Goal: Information Seeking & Learning: Learn about a topic

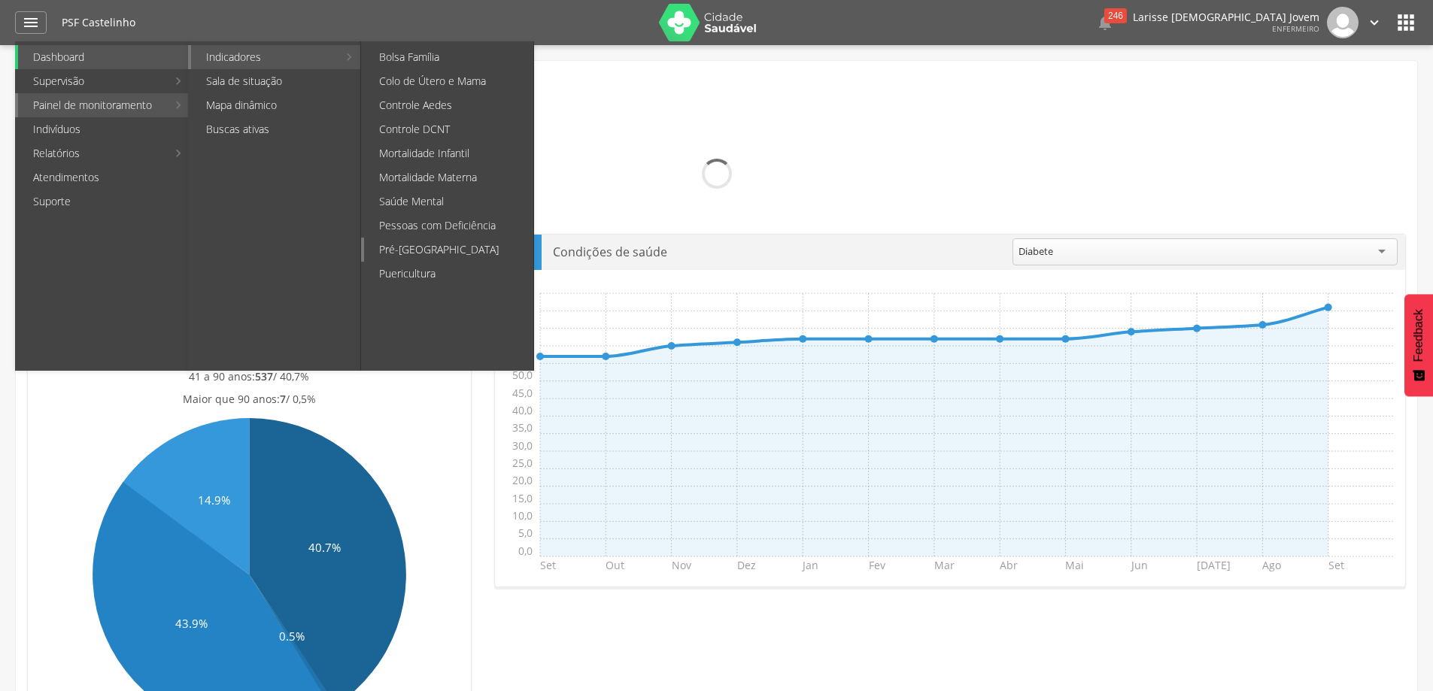
click at [468, 245] on link "Pré-[GEOGRAPHIC_DATA]" at bounding box center [448, 250] width 169 height 24
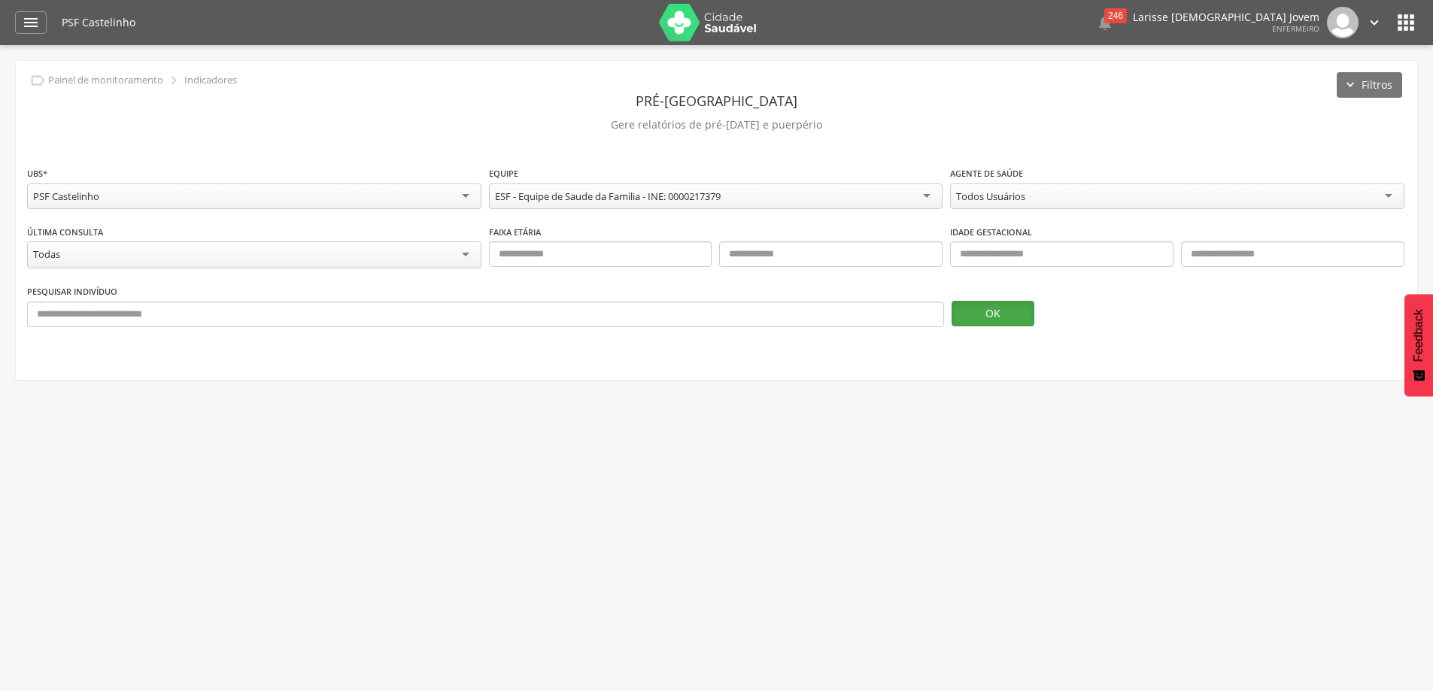
click at [987, 322] on button "OK" at bounding box center [992, 314] width 83 height 26
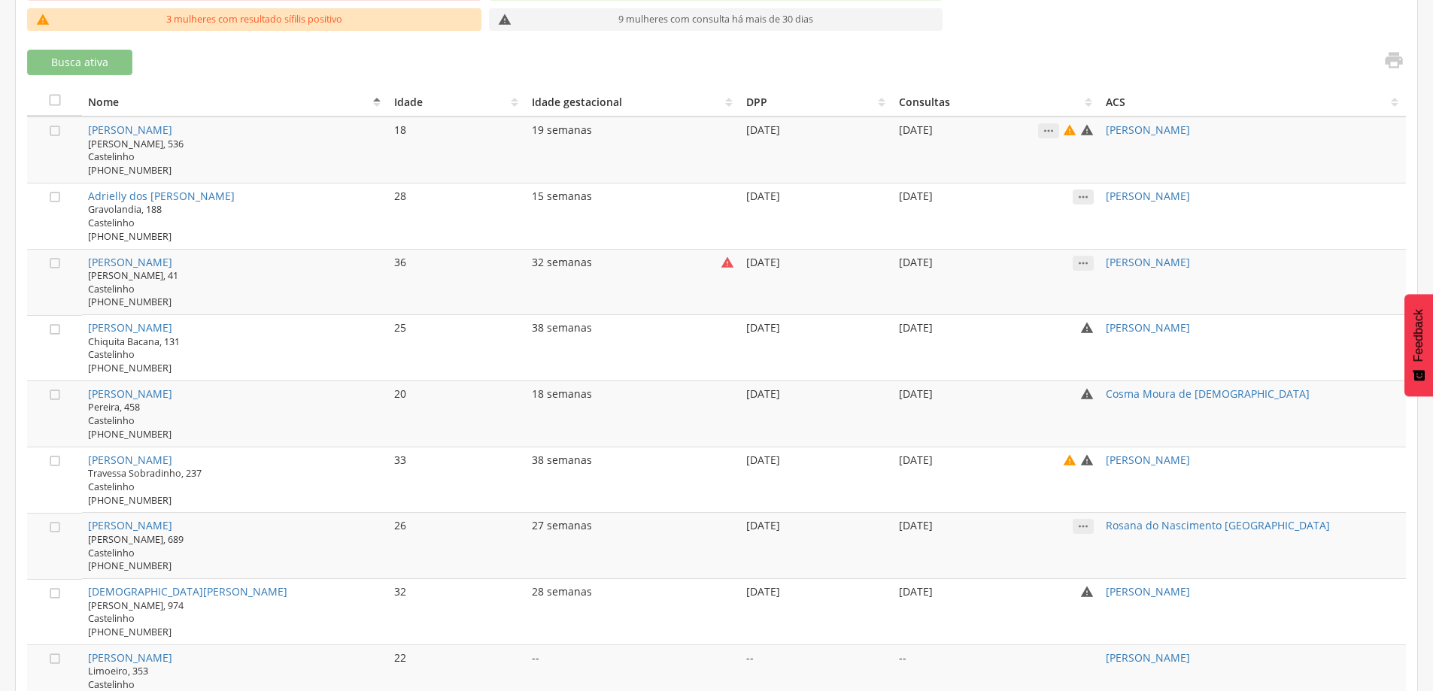
scroll to position [229, 0]
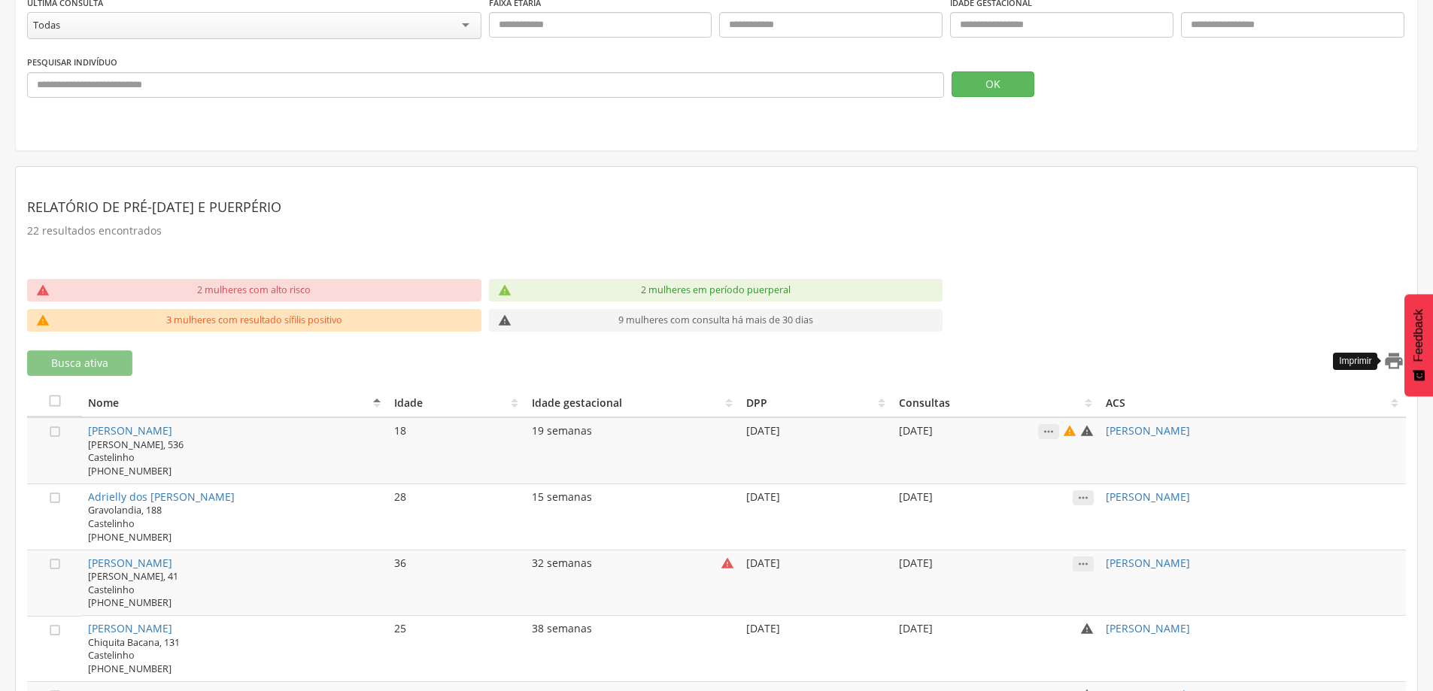
click at [1392, 354] on icon "" at bounding box center [1393, 360] width 21 height 21
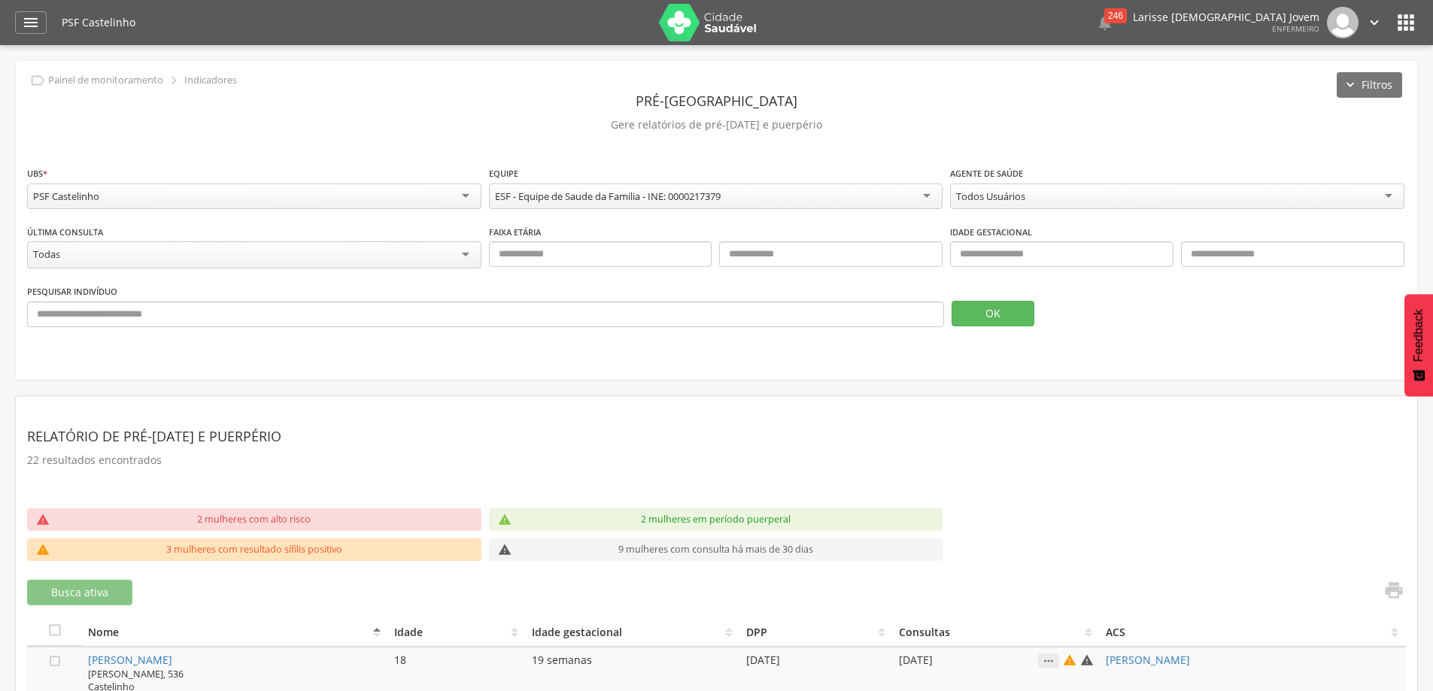
click at [1402, 16] on icon "" at bounding box center [1405, 23] width 24 height 24
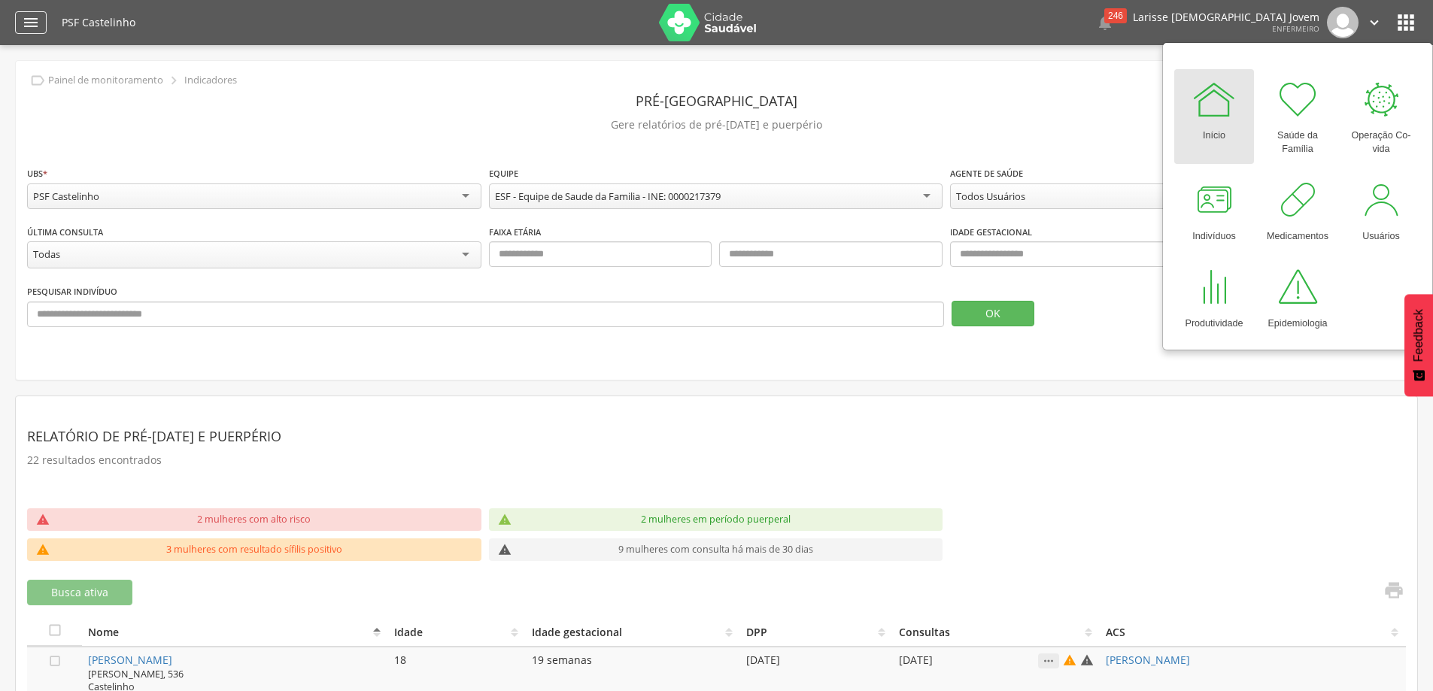
click at [28, 29] on icon "" at bounding box center [31, 23] width 18 height 18
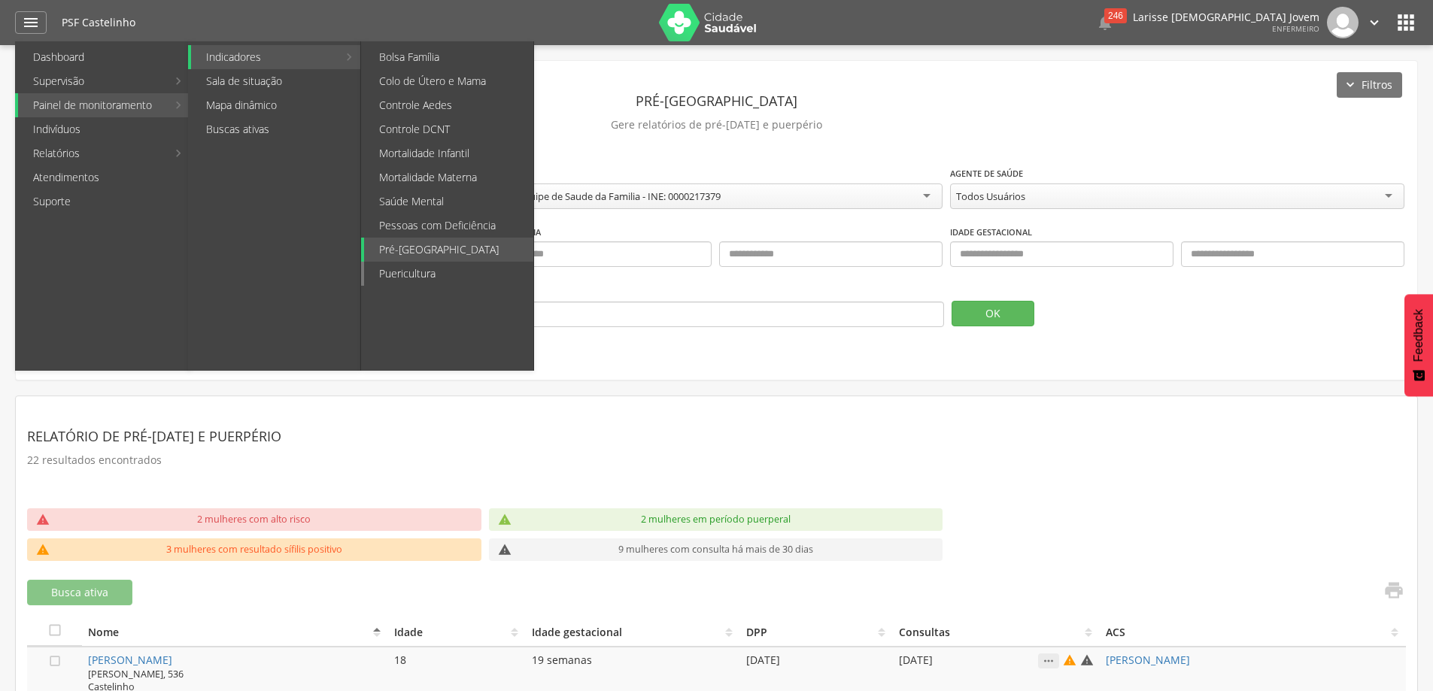
click at [418, 277] on link "Puericultura" at bounding box center [448, 274] width 169 height 24
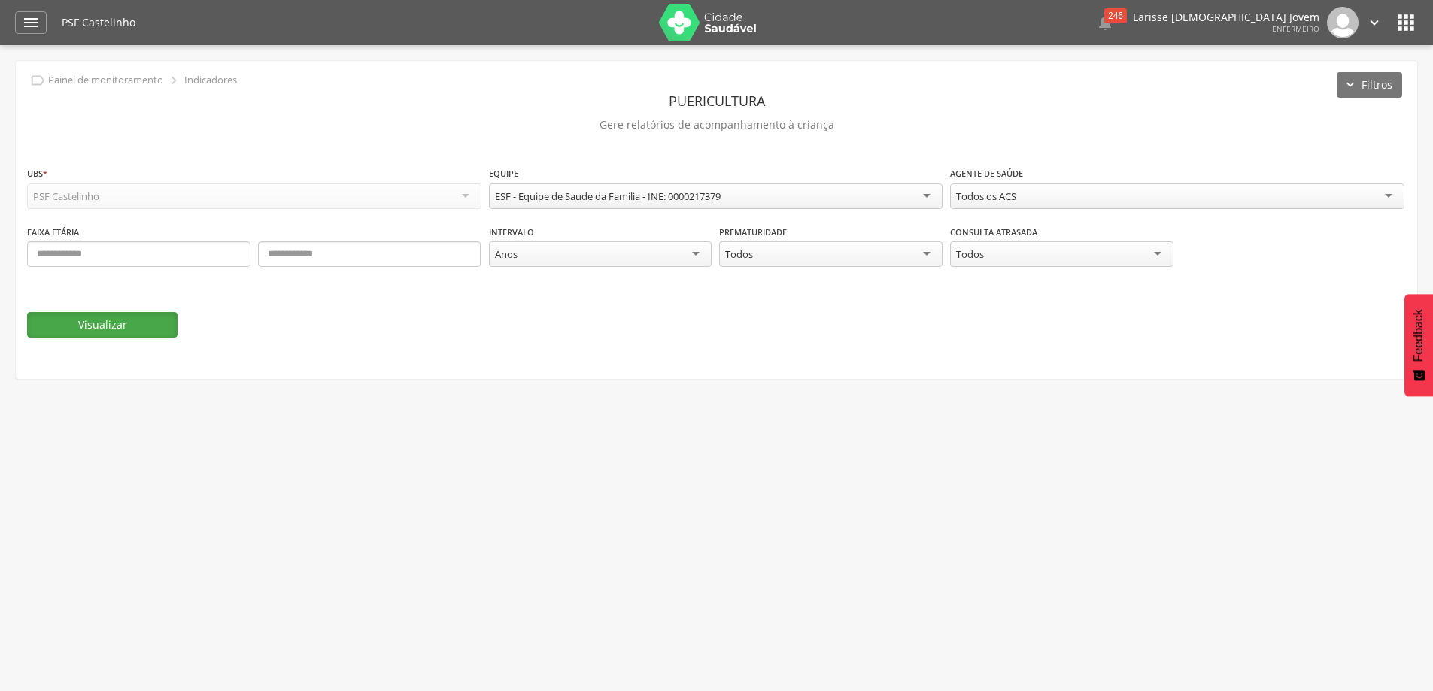
click at [88, 319] on button "Visualizar" at bounding box center [102, 325] width 150 height 26
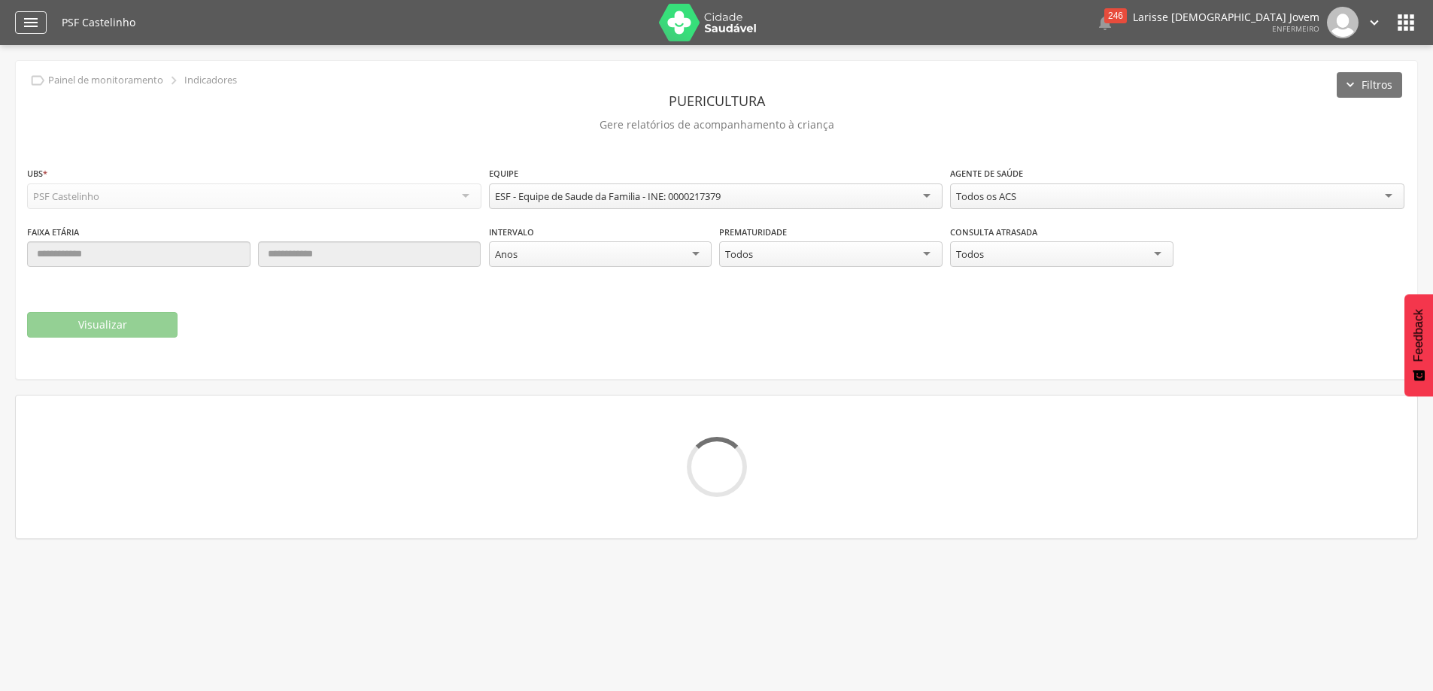
click at [29, 20] on icon "" at bounding box center [31, 23] width 18 height 18
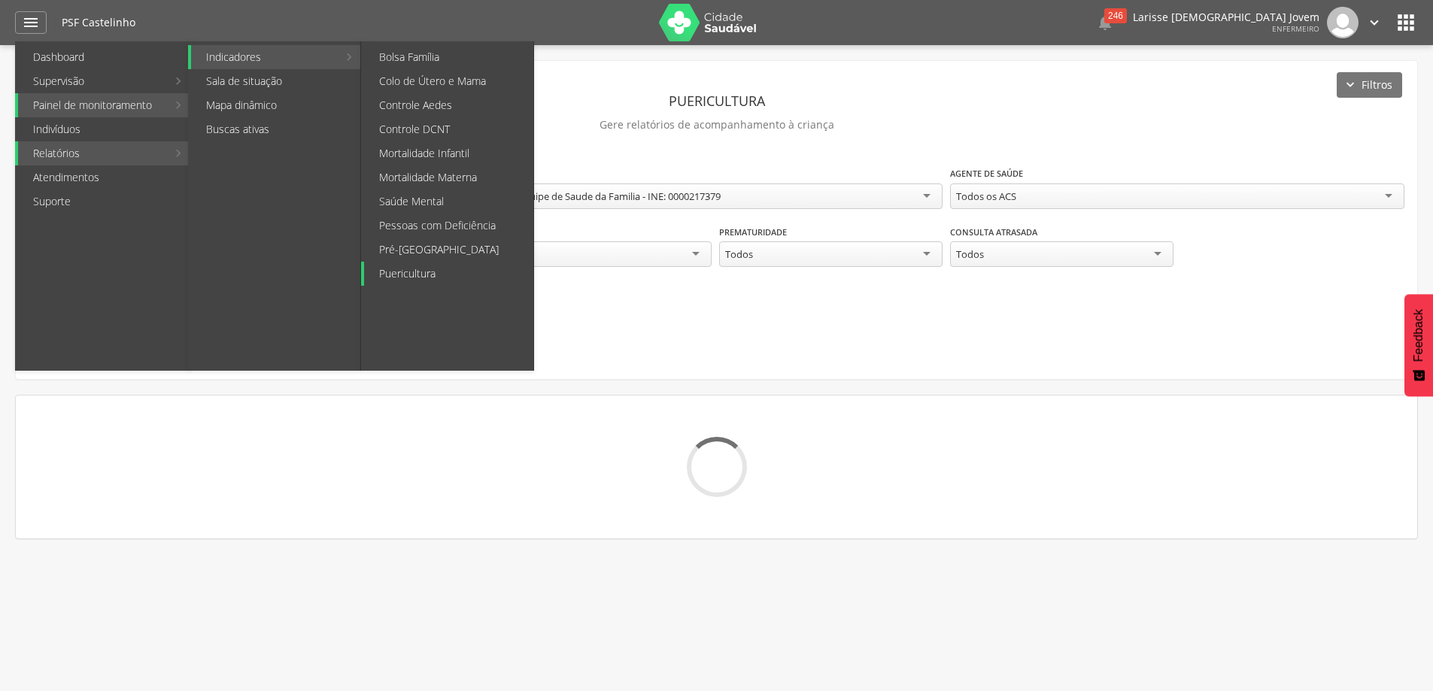
click at [393, 269] on link "Puericultura" at bounding box center [448, 274] width 169 height 24
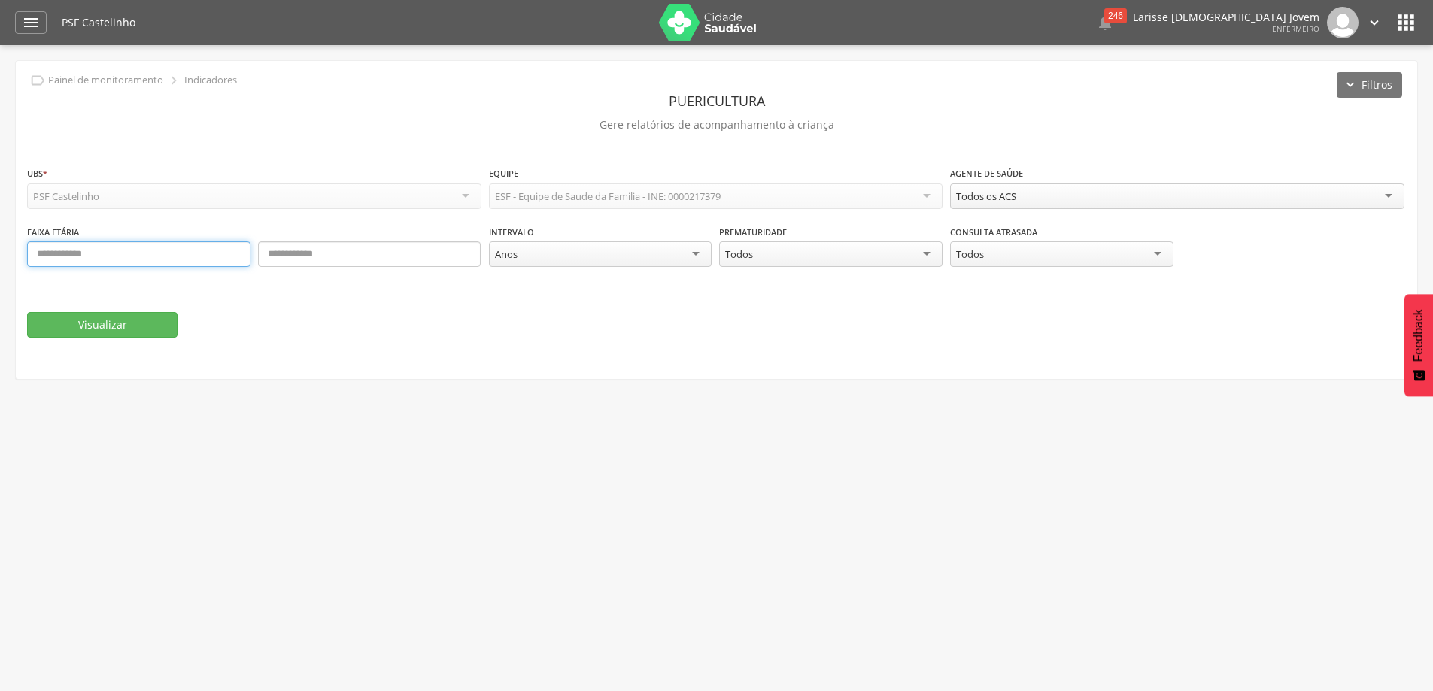
click at [125, 260] on input "text" at bounding box center [138, 254] width 223 height 26
type input "*"
click at [353, 255] on input "text" at bounding box center [369, 254] width 223 height 26
type input "*"
click at [320, 338] on div "**********" at bounding box center [716, 266] width 1378 height 202
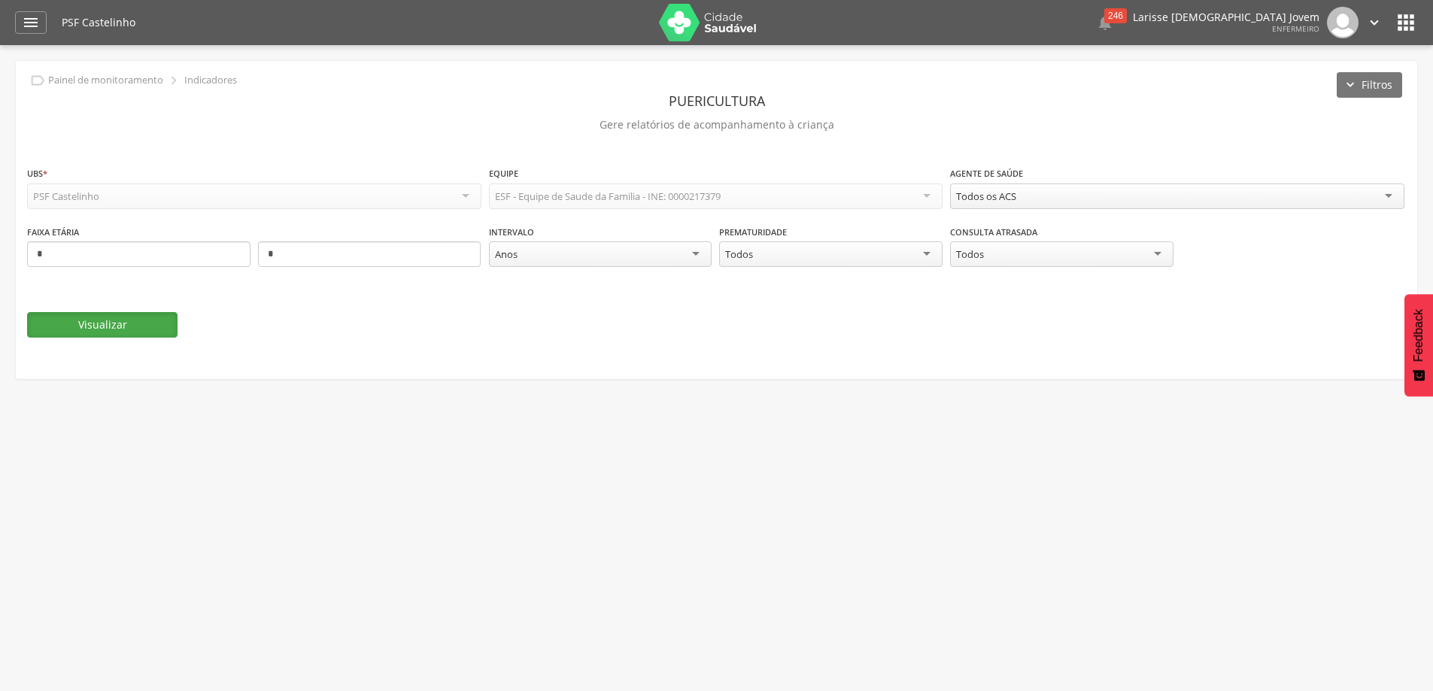
click at [111, 323] on button "Visualizar" at bounding box center [102, 325] width 150 height 26
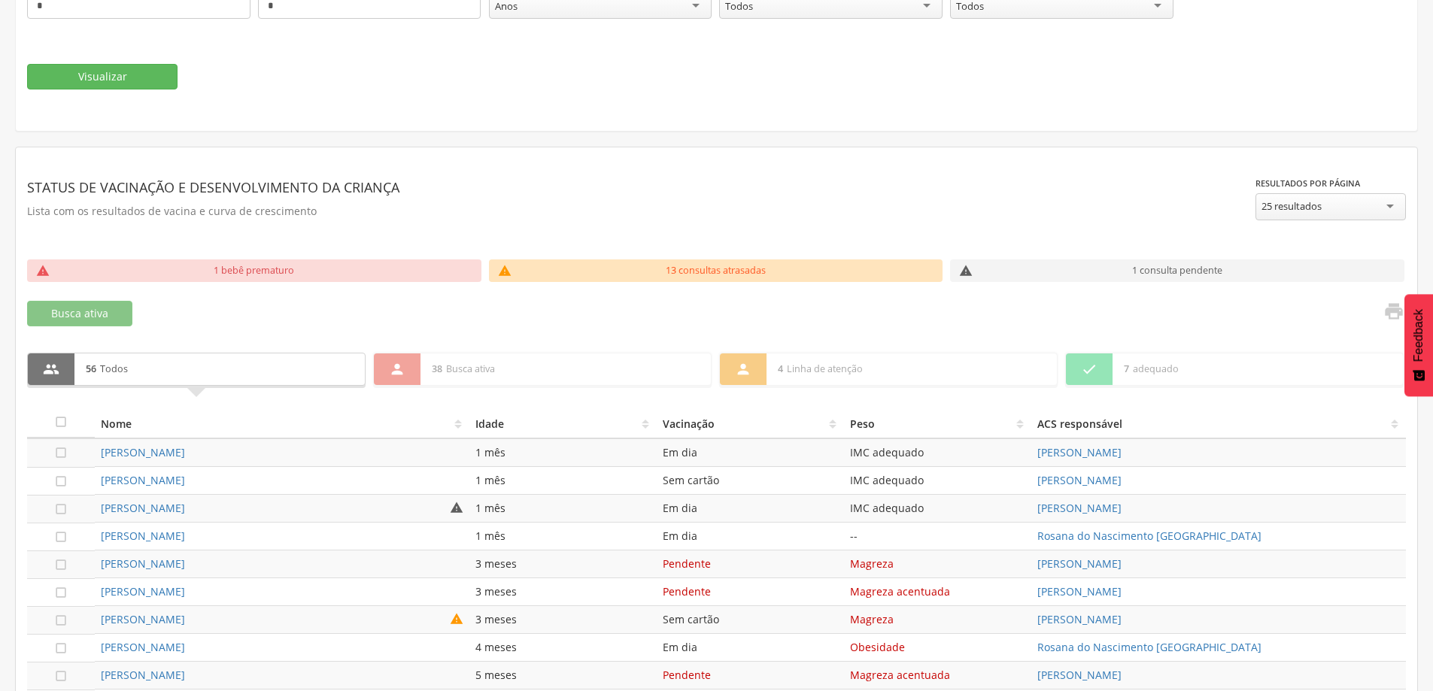
scroll to position [23, 0]
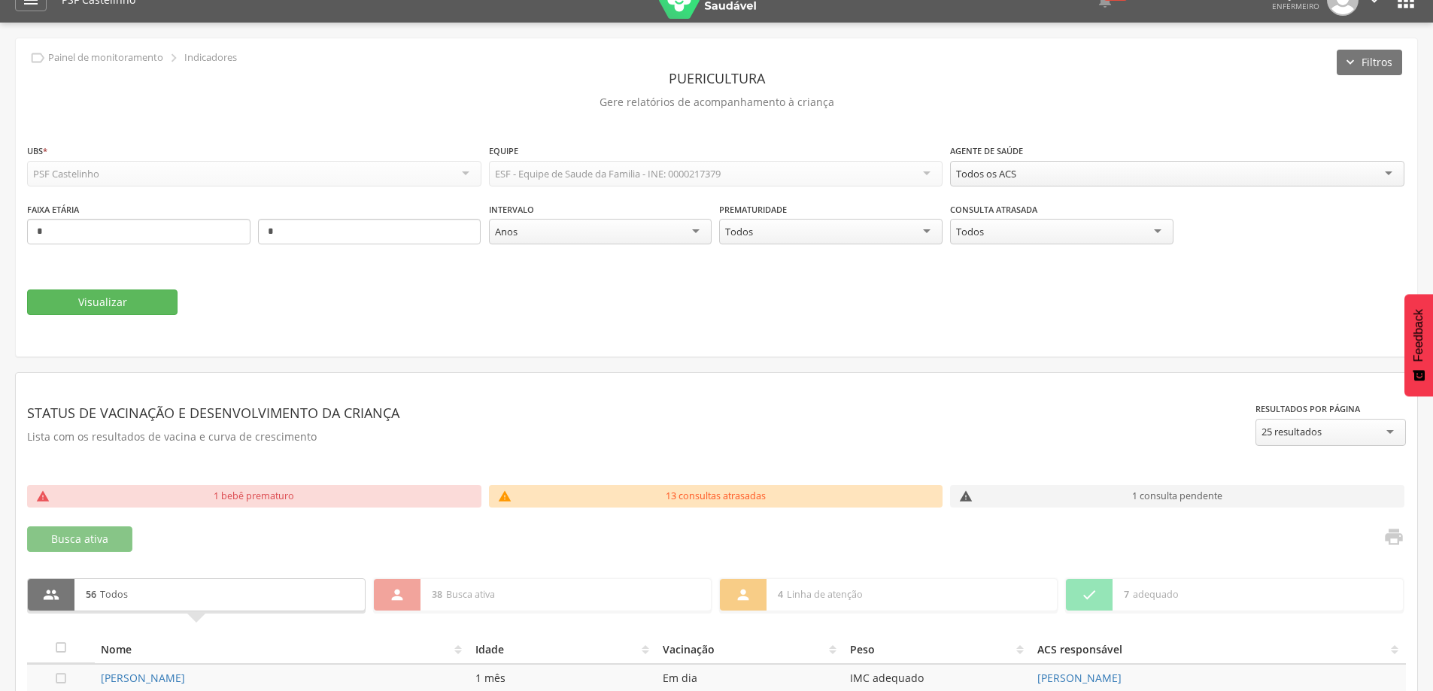
click at [776, 497] on div "13 consultas atrasadas" at bounding box center [715, 496] width 391 height 23
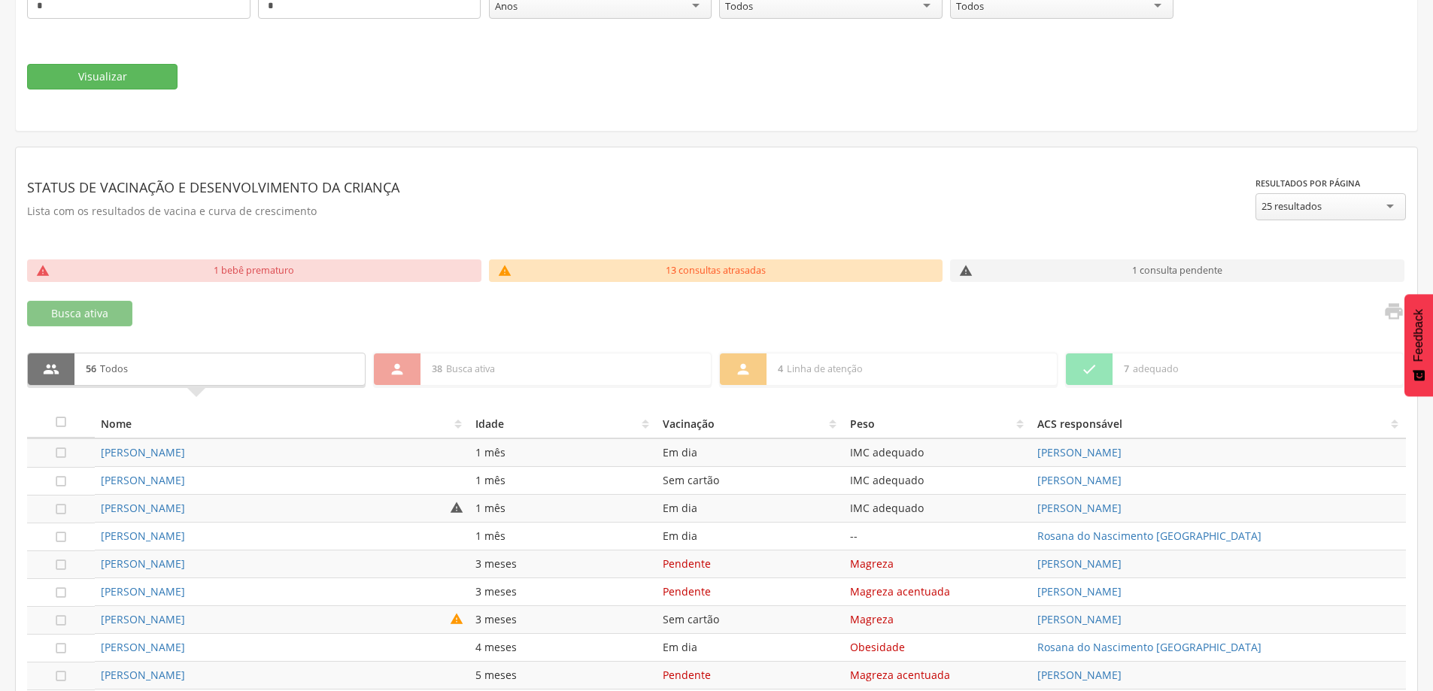
scroll to position [323, 0]
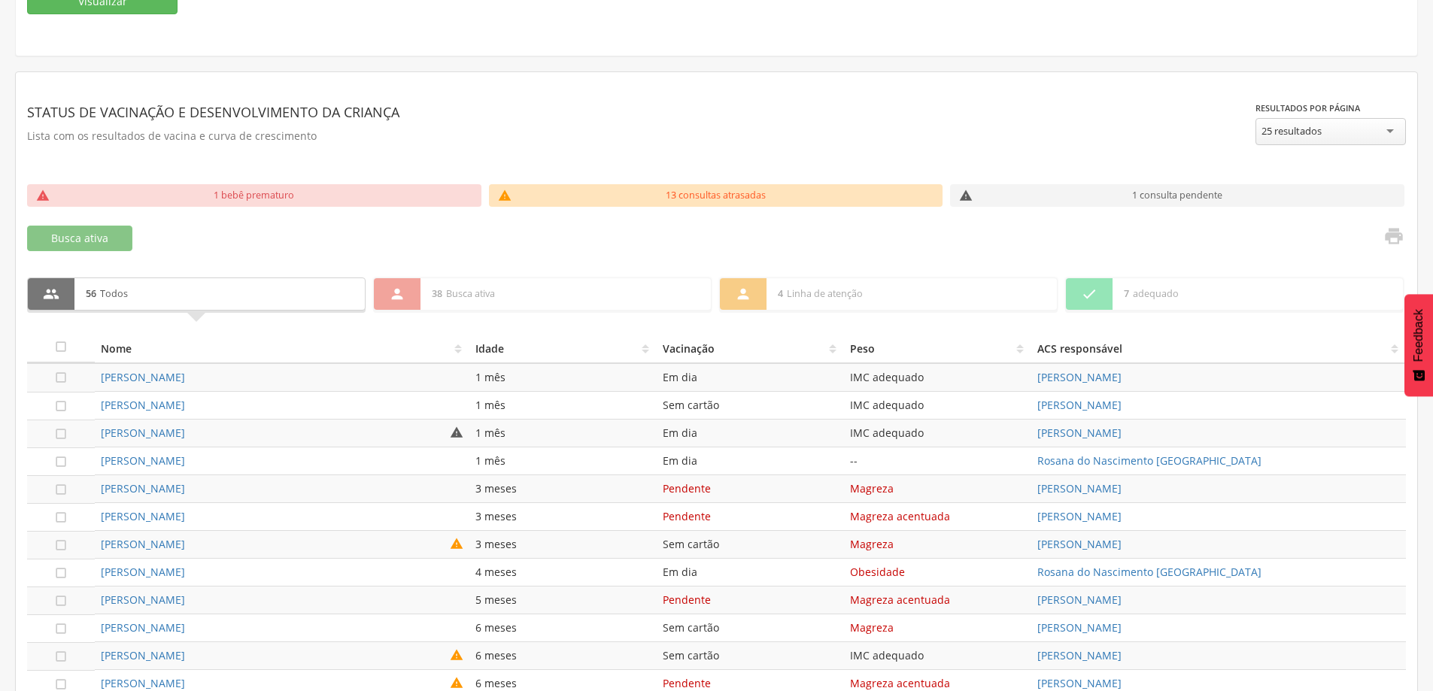
click at [835, 183] on div "**********" at bounding box center [716, 133] width 1378 height 101
click at [796, 200] on div "13 consultas atrasadas" at bounding box center [715, 195] width 391 height 23
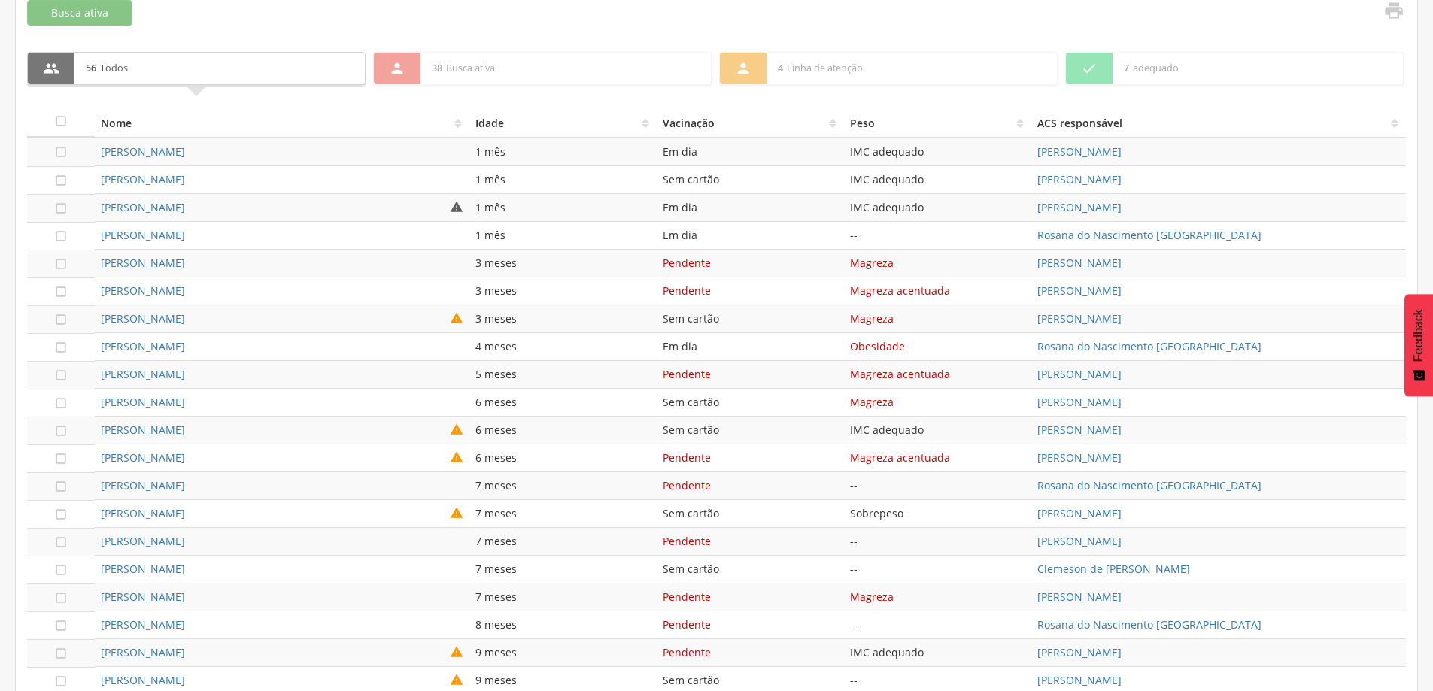
click at [461, 121] on th "Nome" at bounding box center [282, 123] width 375 height 30
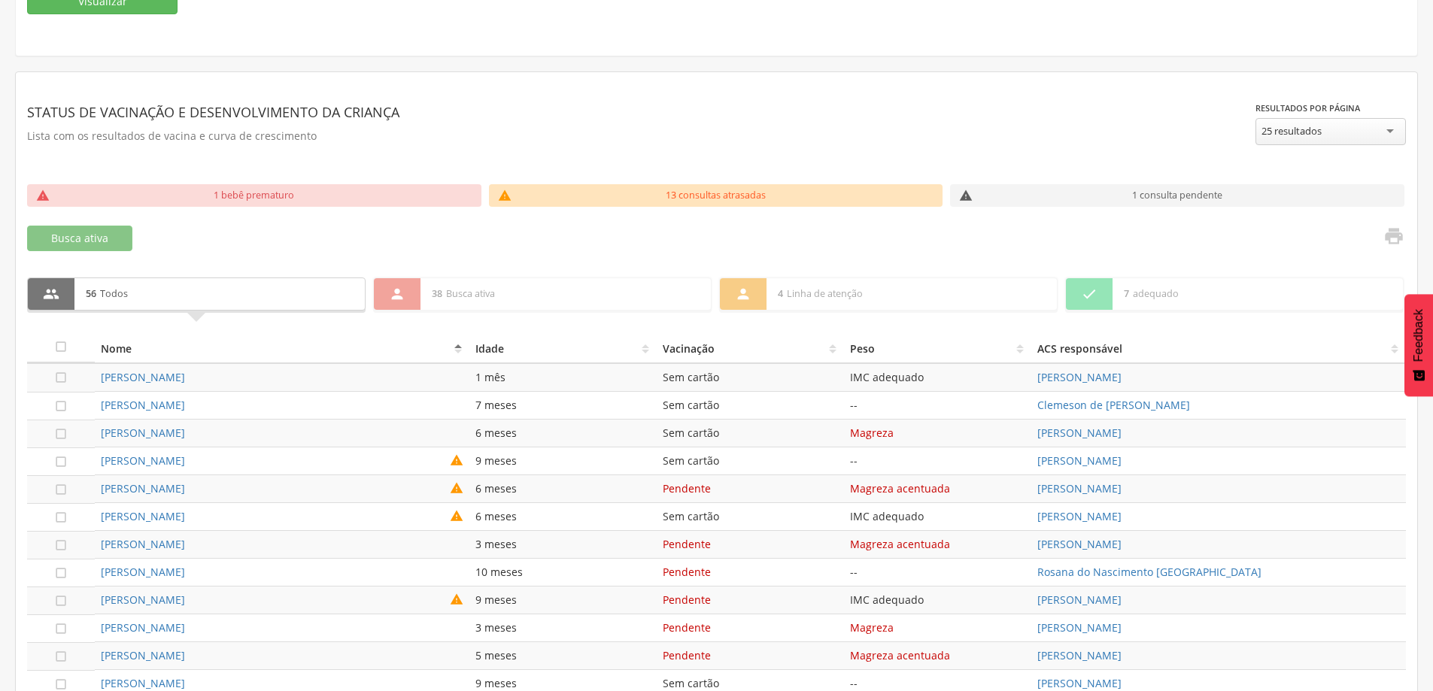
scroll to position [0, 0]
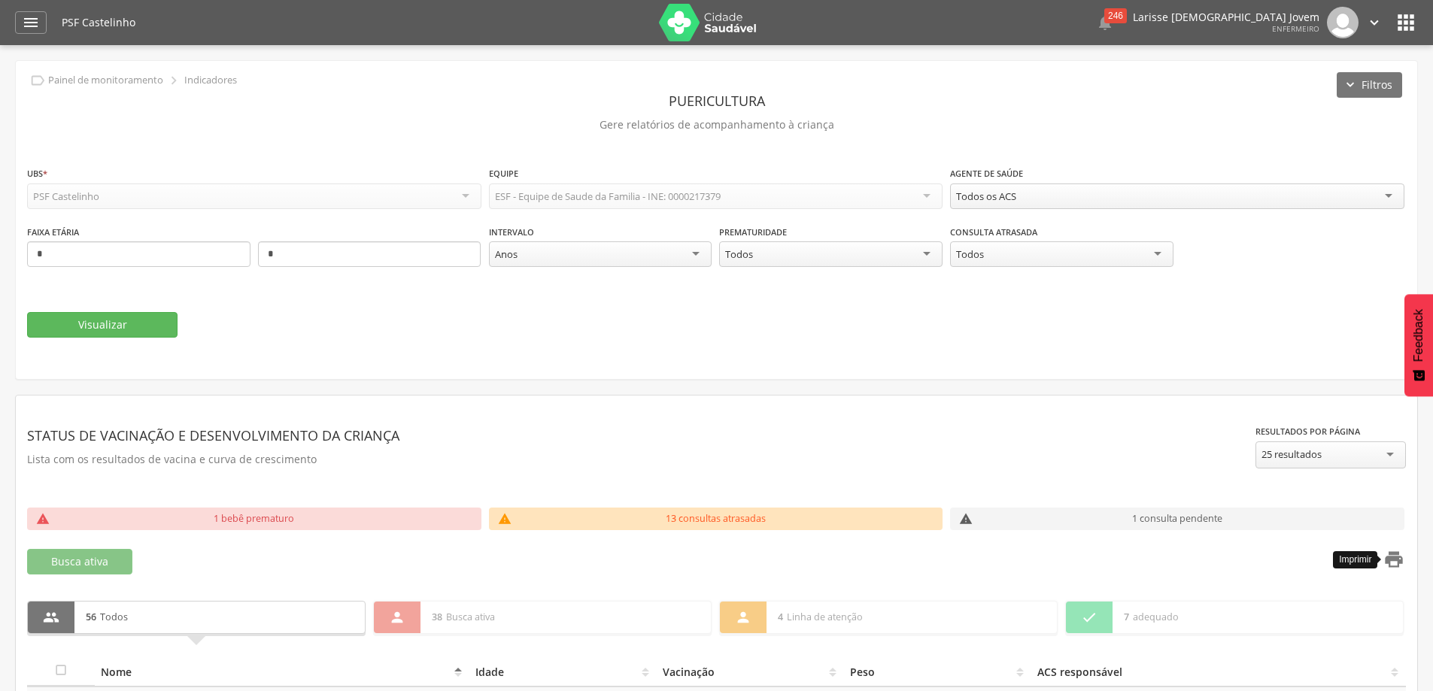
click at [1396, 558] on icon "" at bounding box center [1393, 559] width 21 height 21
click at [34, 17] on icon "" at bounding box center [31, 23] width 18 height 18
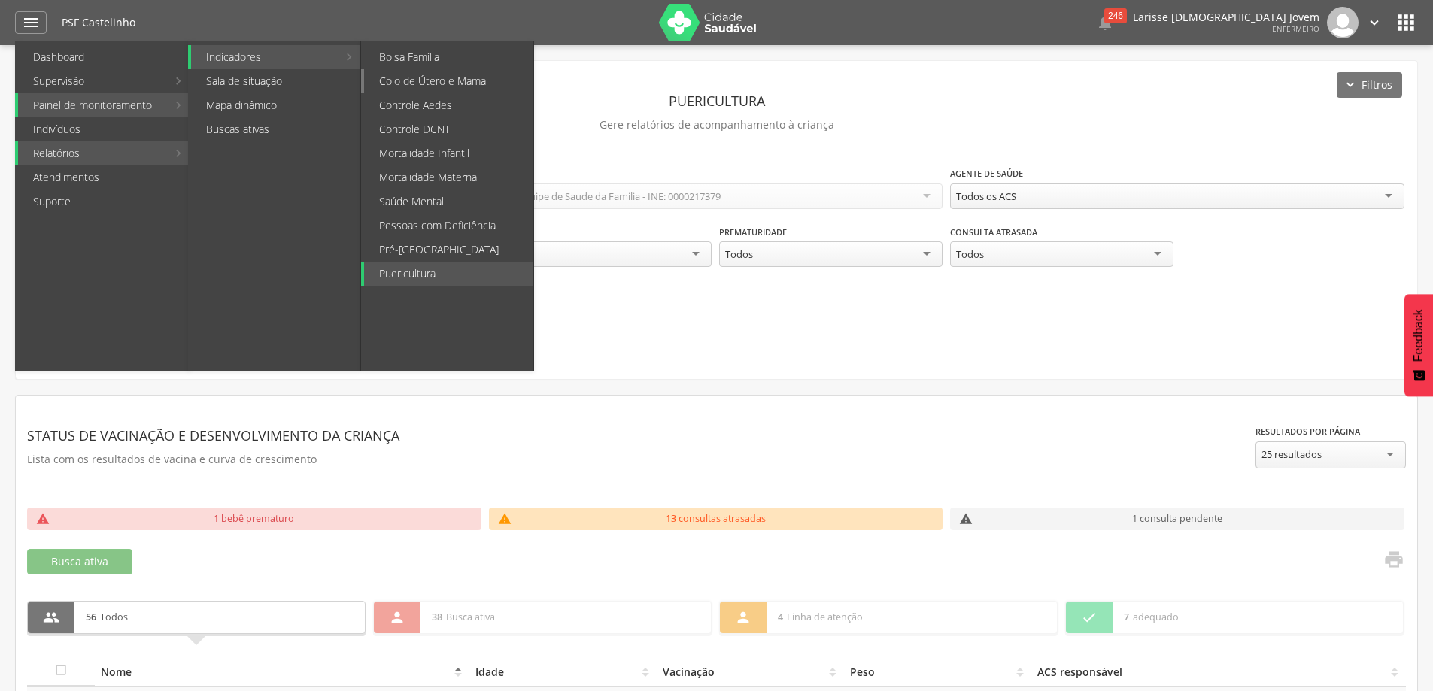
click at [480, 76] on link "Colo de Útero e Mama" at bounding box center [448, 81] width 169 height 24
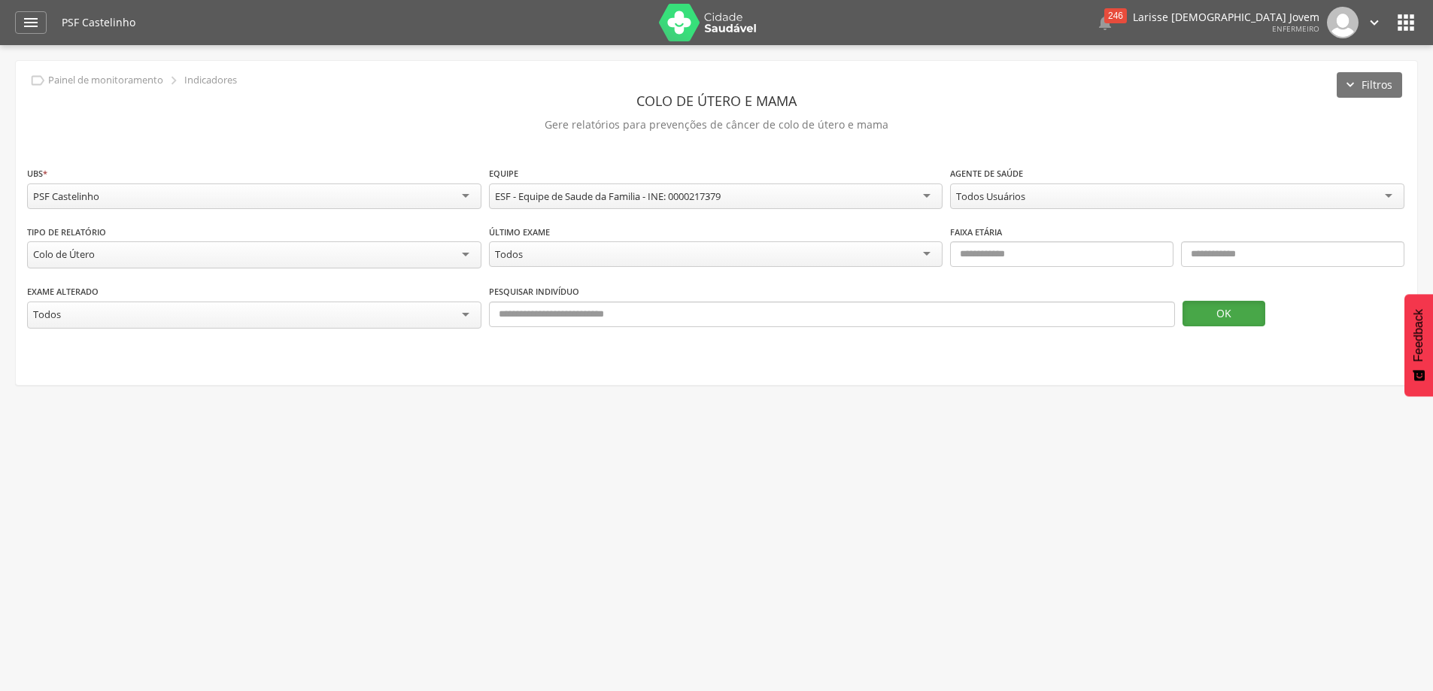
click at [1238, 311] on button "OK" at bounding box center [1223, 314] width 83 height 26
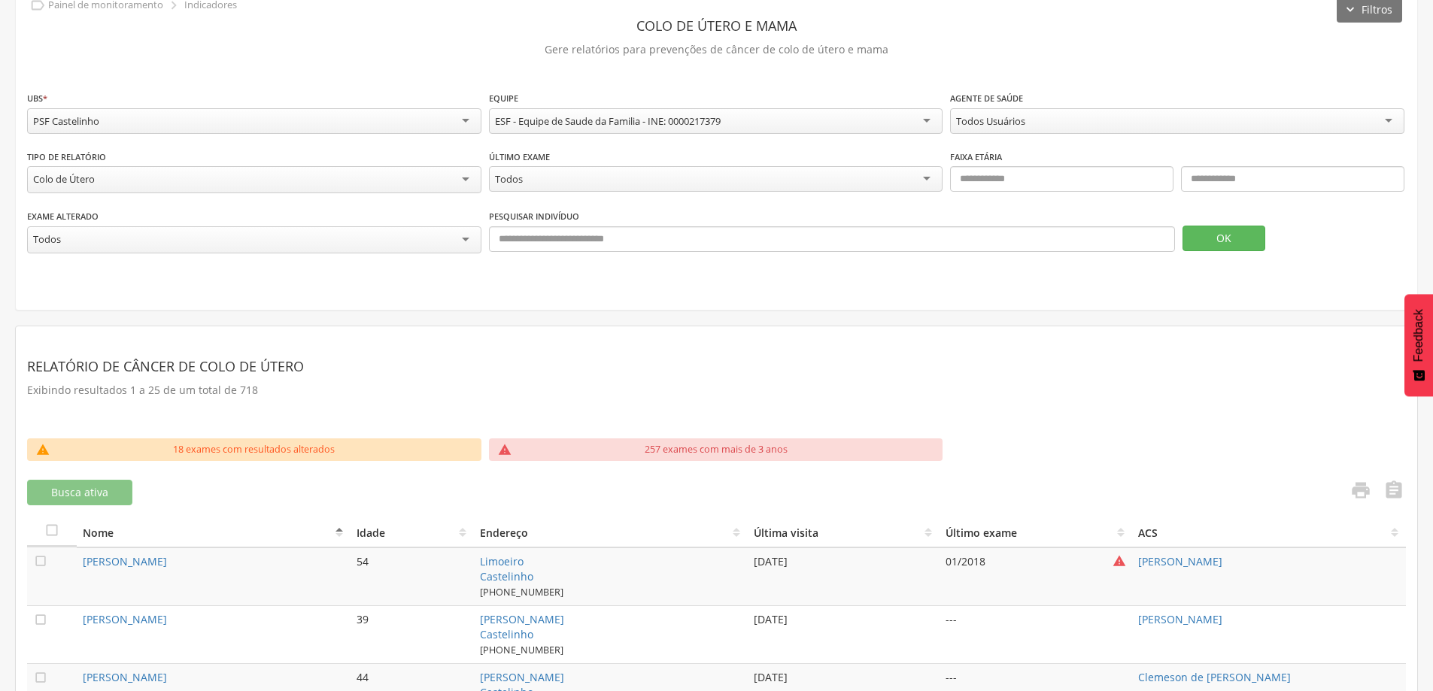
scroll to position [150, 0]
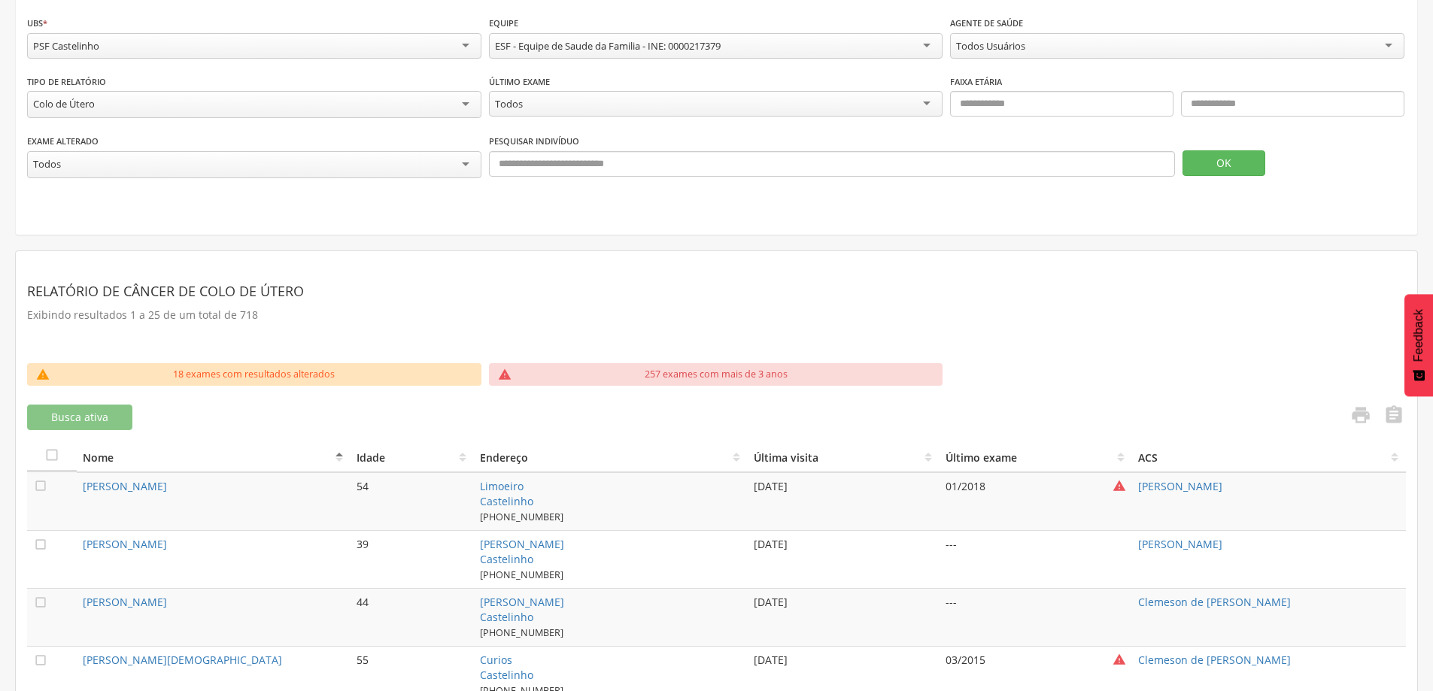
click at [932, 451] on th "Última visita" at bounding box center [843, 456] width 192 height 31
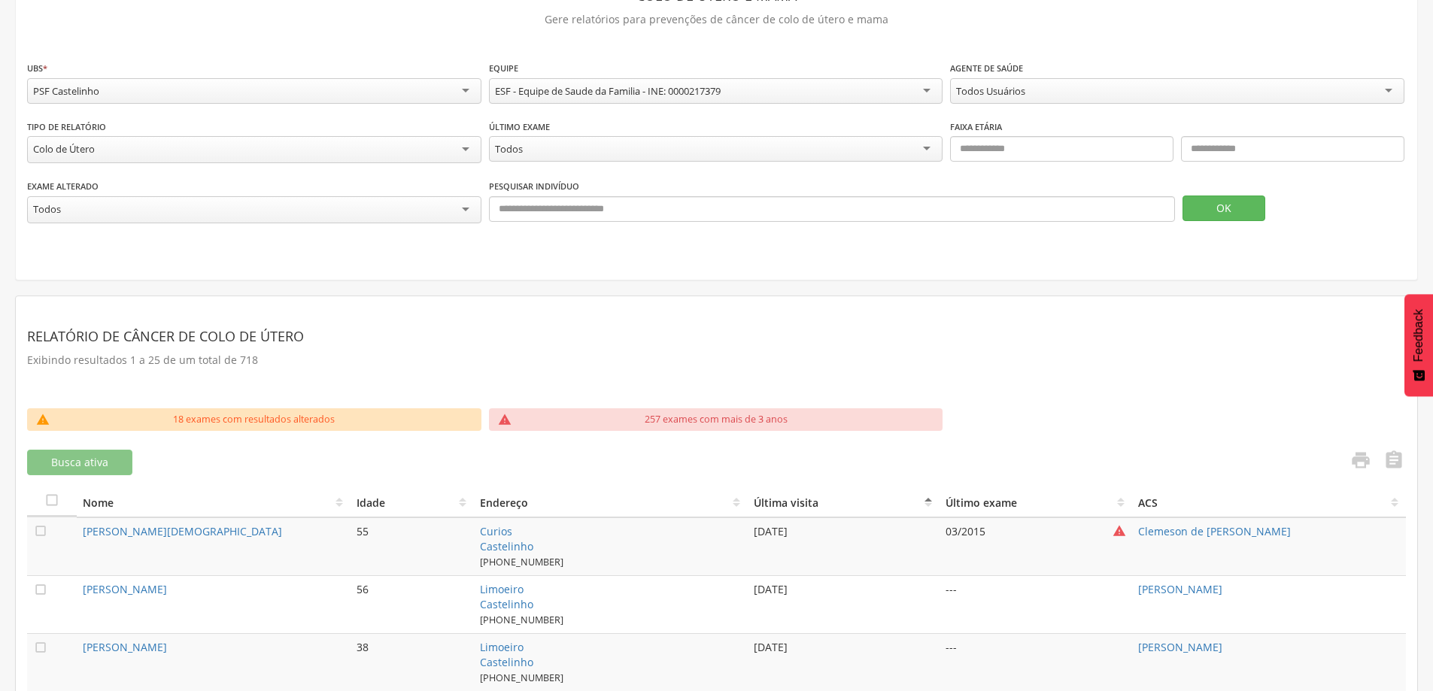
scroll to position [0, 0]
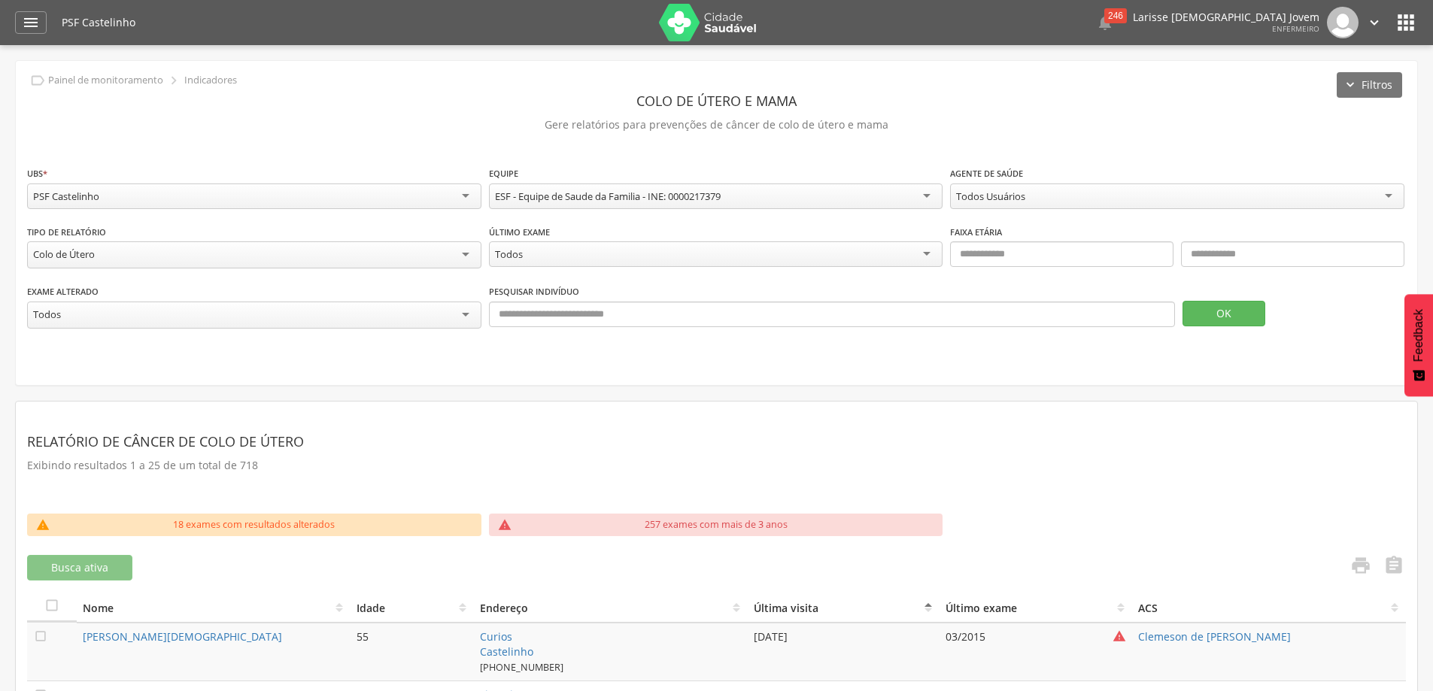
click at [6, 24] on header " Dashboard Supervisão Produtividade Mapa da Cidade App desatualizado Última si…" at bounding box center [716, 22] width 1433 height 45
click at [29, 26] on icon "" at bounding box center [31, 23] width 18 height 18
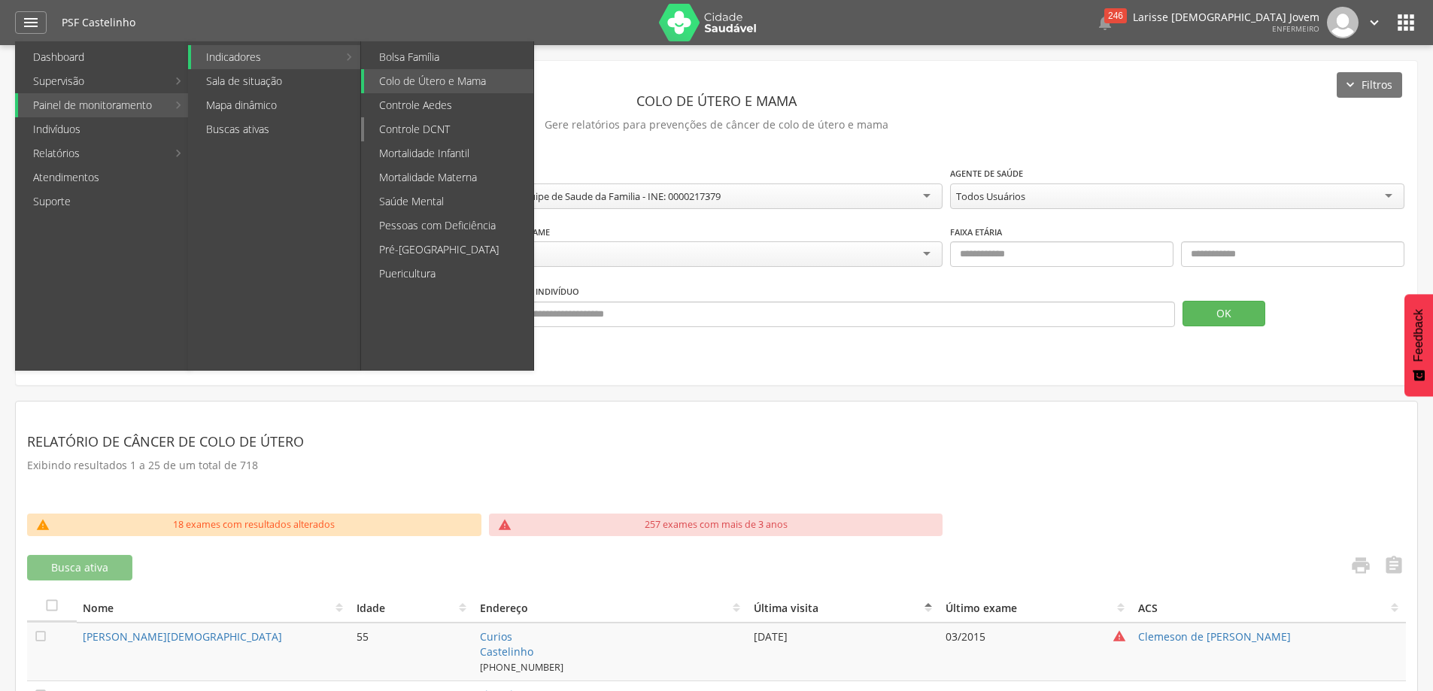
click at [477, 133] on link "Controle DCNT" at bounding box center [448, 129] width 169 height 24
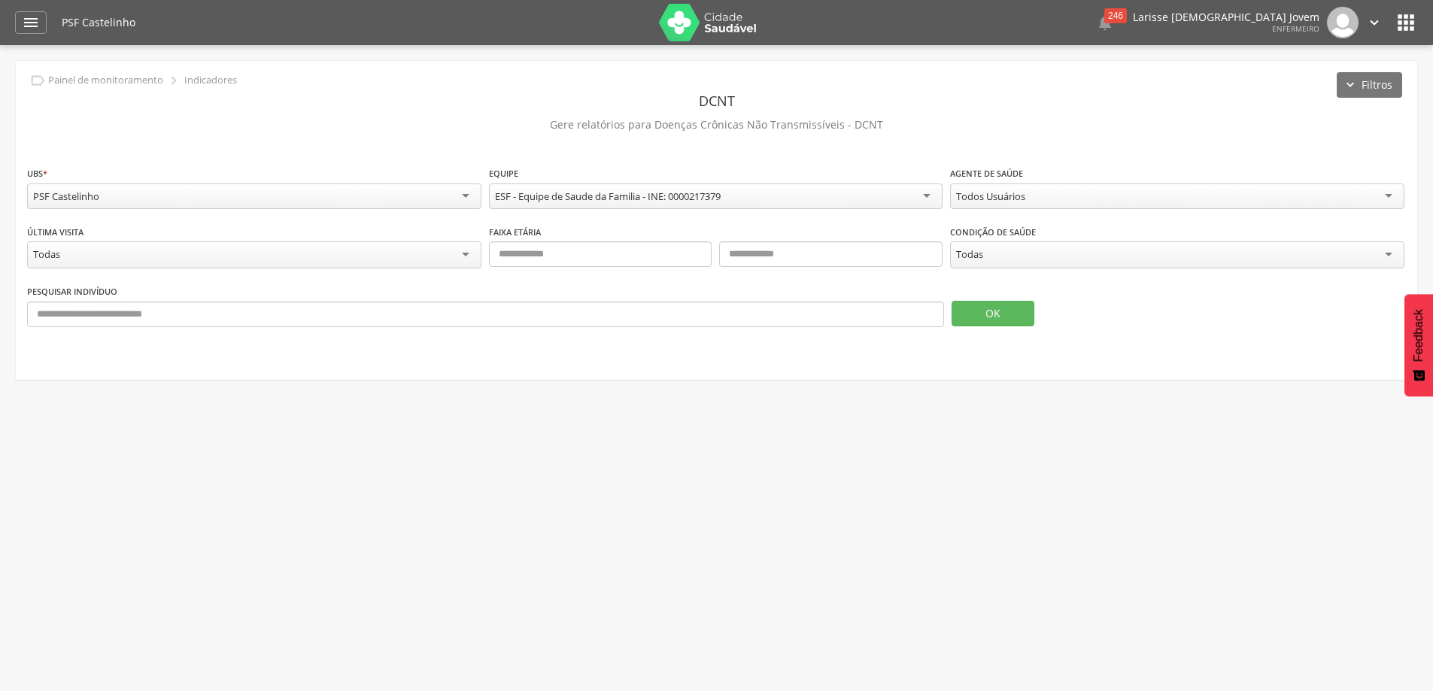
click at [365, 257] on div "Todas" at bounding box center [254, 254] width 454 height 27
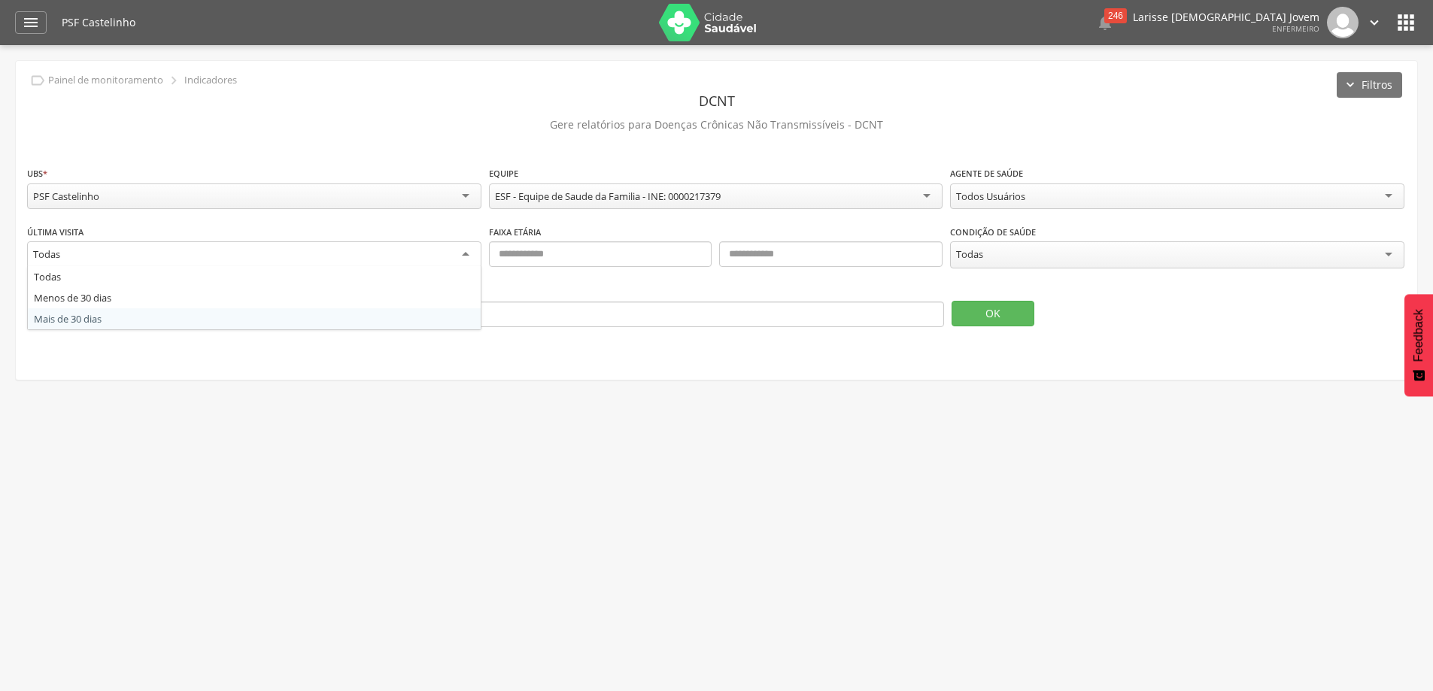
click at [366, 384] on div " Supervisão  Distritos  Ubs Coordenador: - Teixeira de Freitas / BA Interval…" at bounding box center [716, 390] width 1433 height 691
click at [997, 263] on div "Todas" at bounding box center [1177, 254] width 454 height 27
click at [993, 310] on button "OK" at bounding box center [992, 312] width 83 height 26
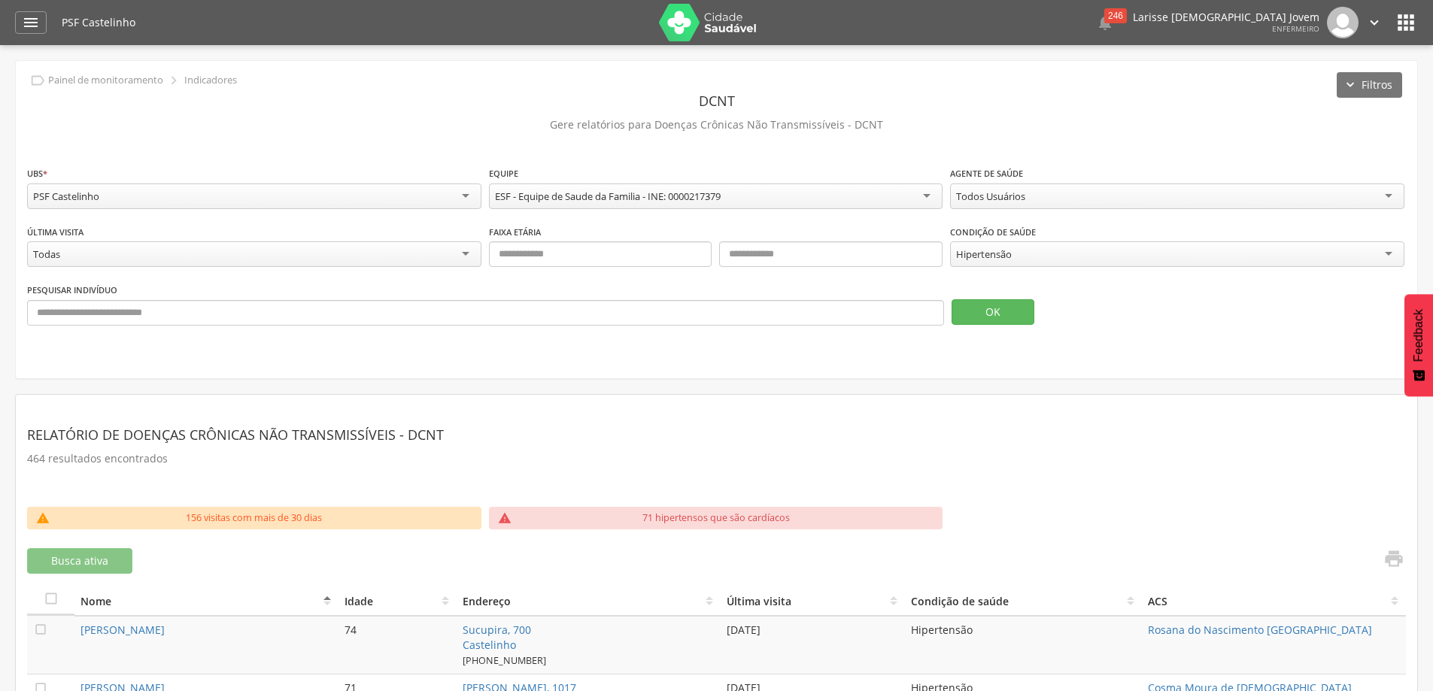
scroll to position [301, 0]
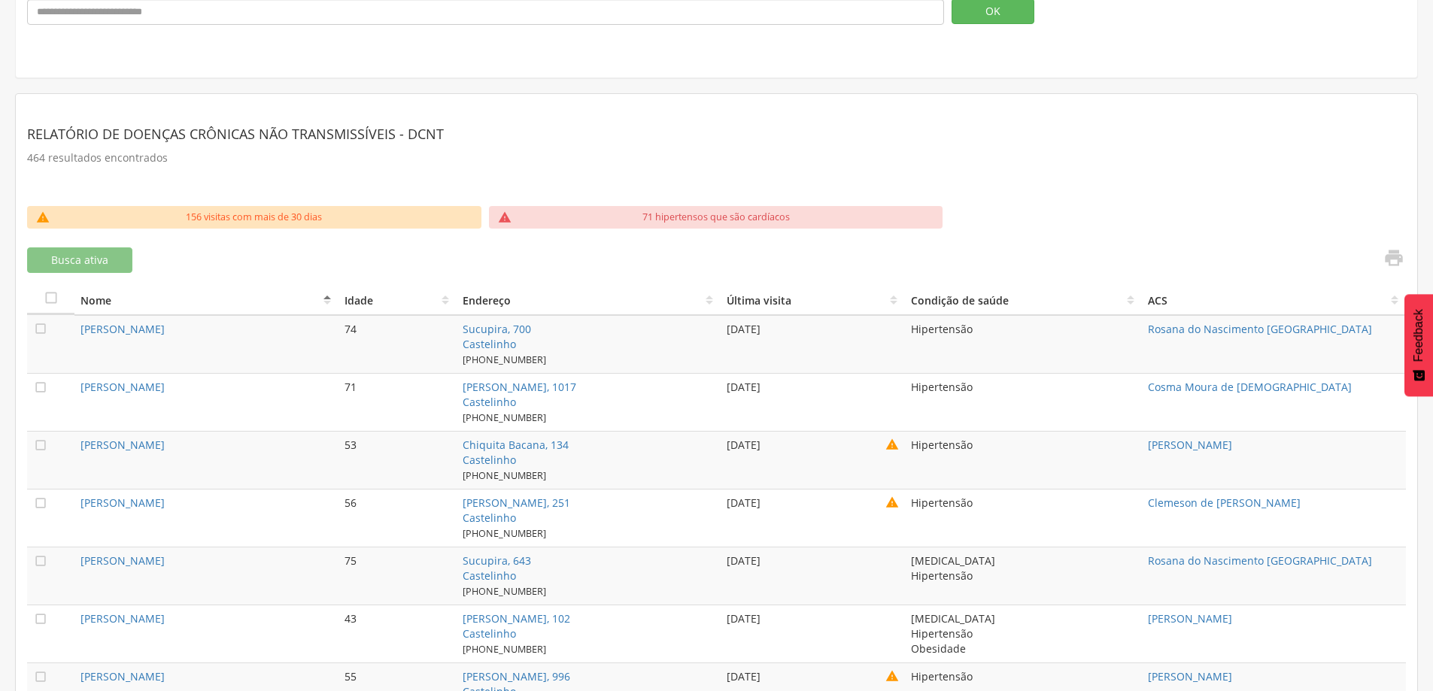
click at [789, 303] on th "Última visita" at bounding box center [812, 299] width 184 height 31
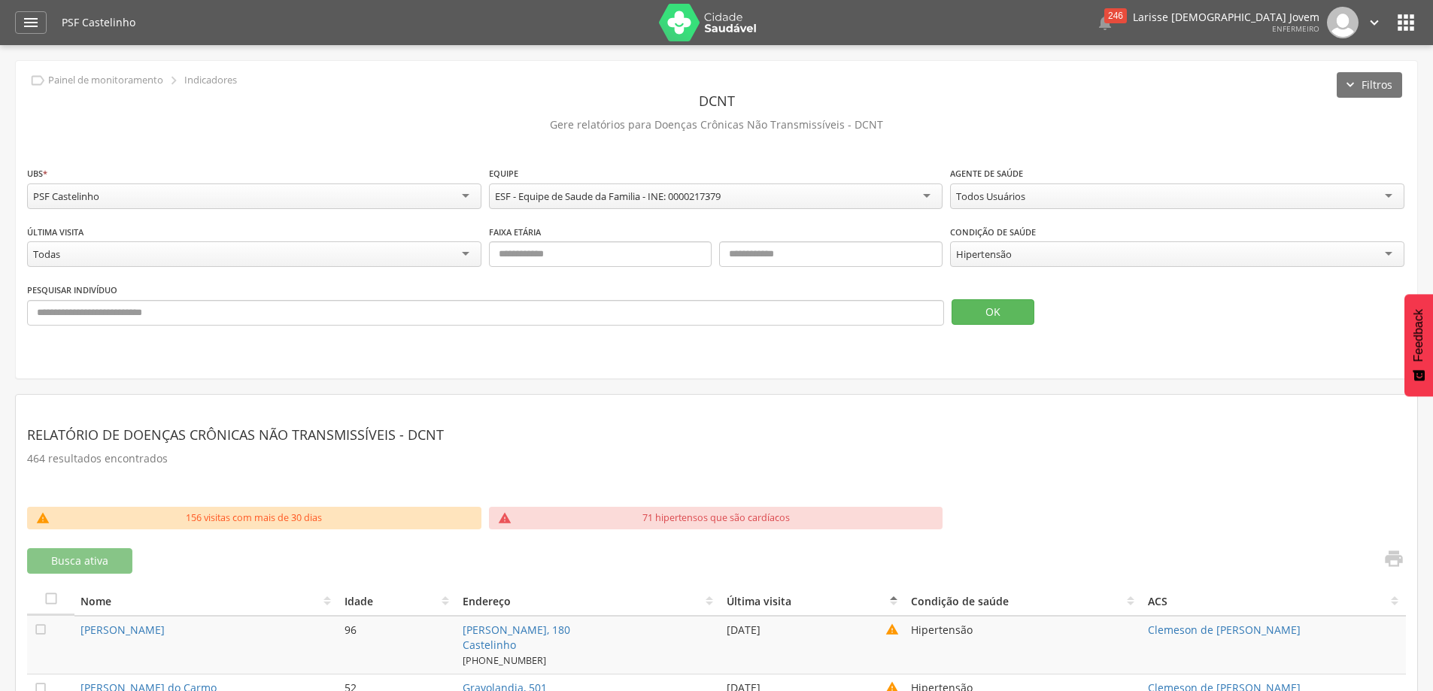
scroll to position [75, 0]
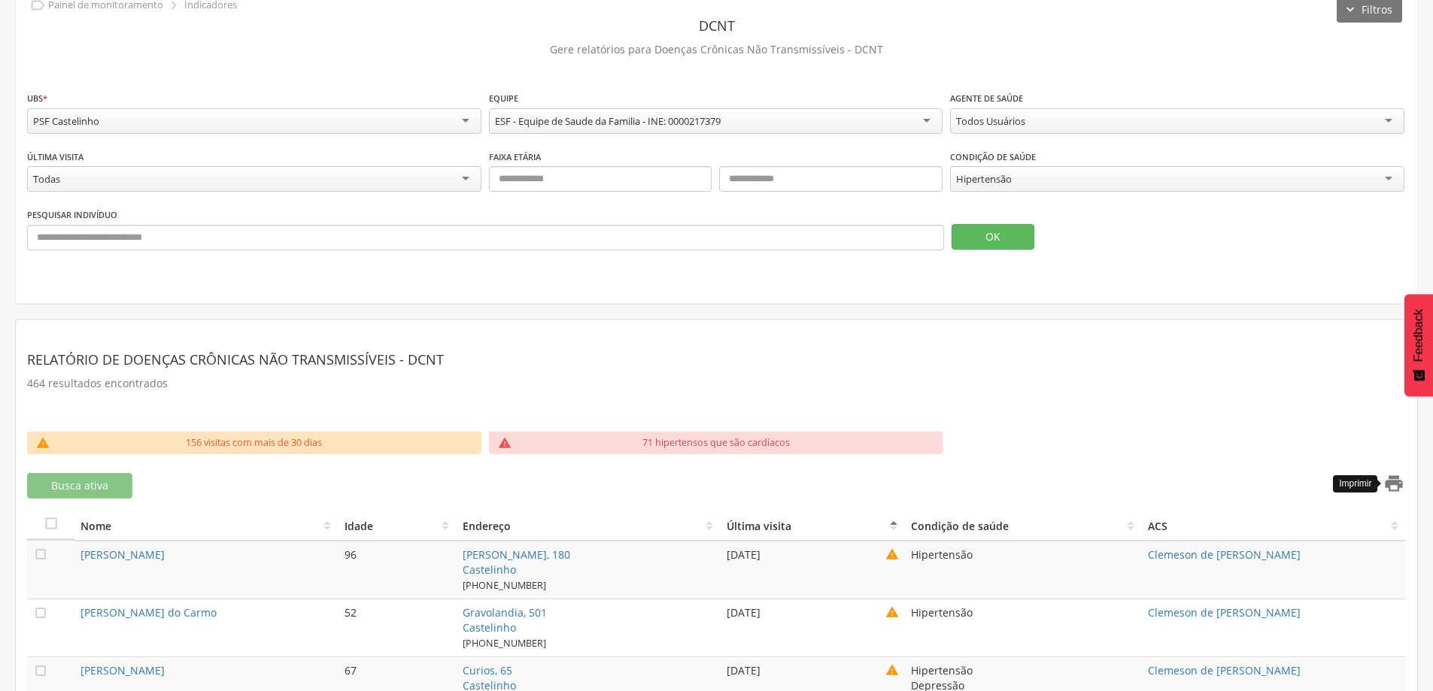
click at [1395, 483] on icon "" at bounding box center [1393, 483] width 21 height 21
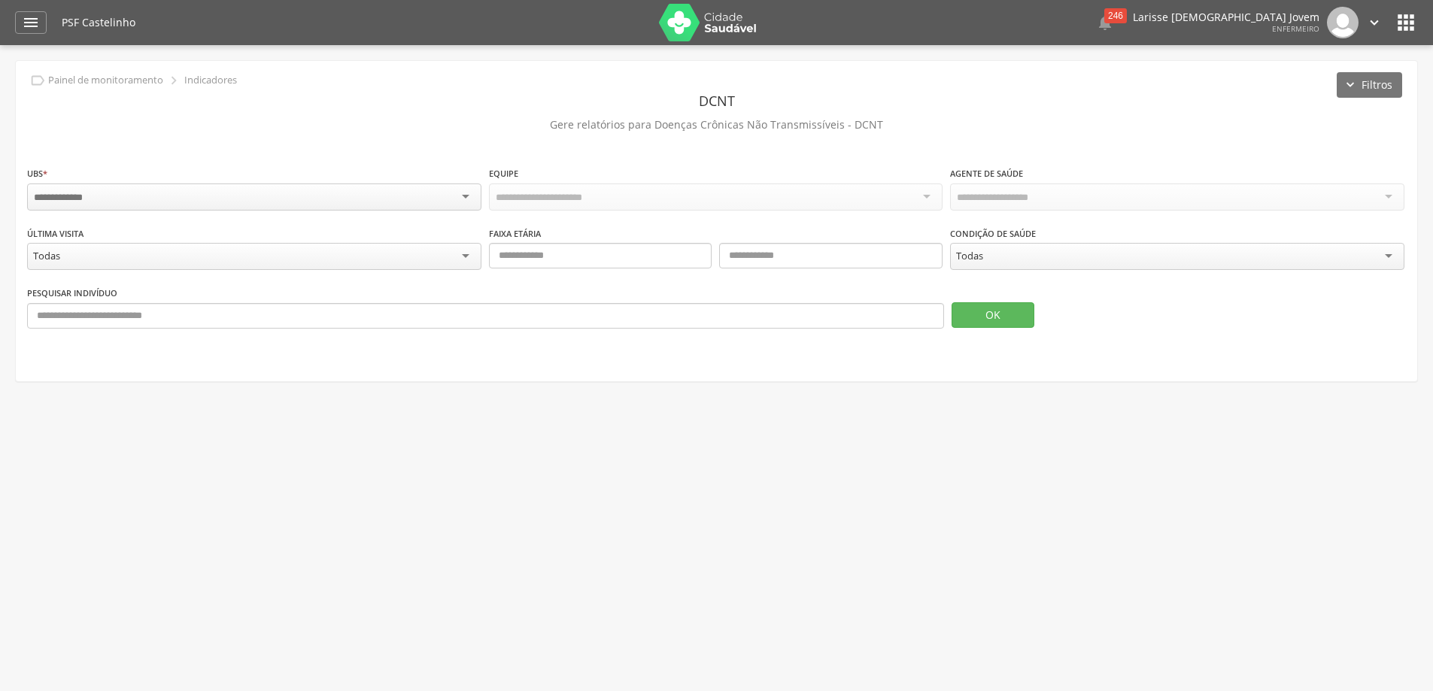
scroll to position [45, 0]
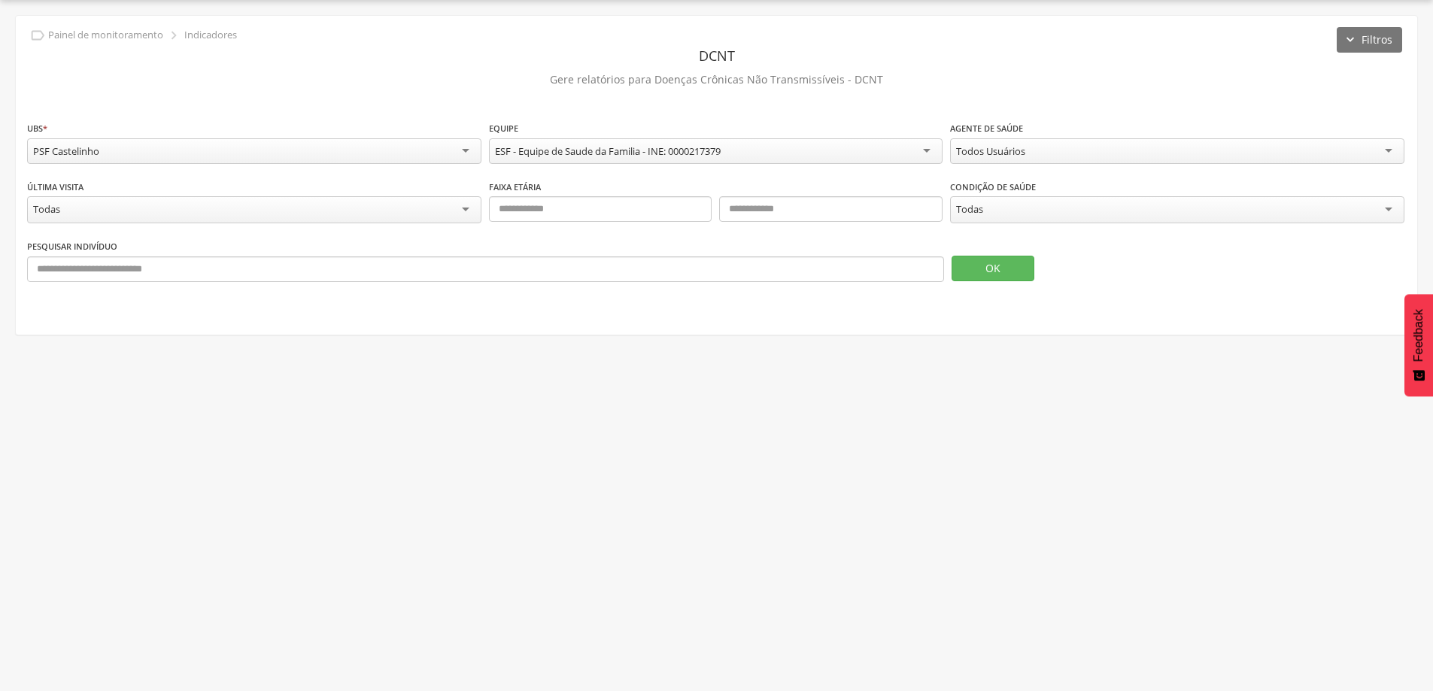
click at [980, 280] on div "Pesquisar indivíduo OK" at bounding box center [716, 265] width 1378 height 55
click at [984, 266] on button "OK" at bounding box center [992, 269] width 83 height 26
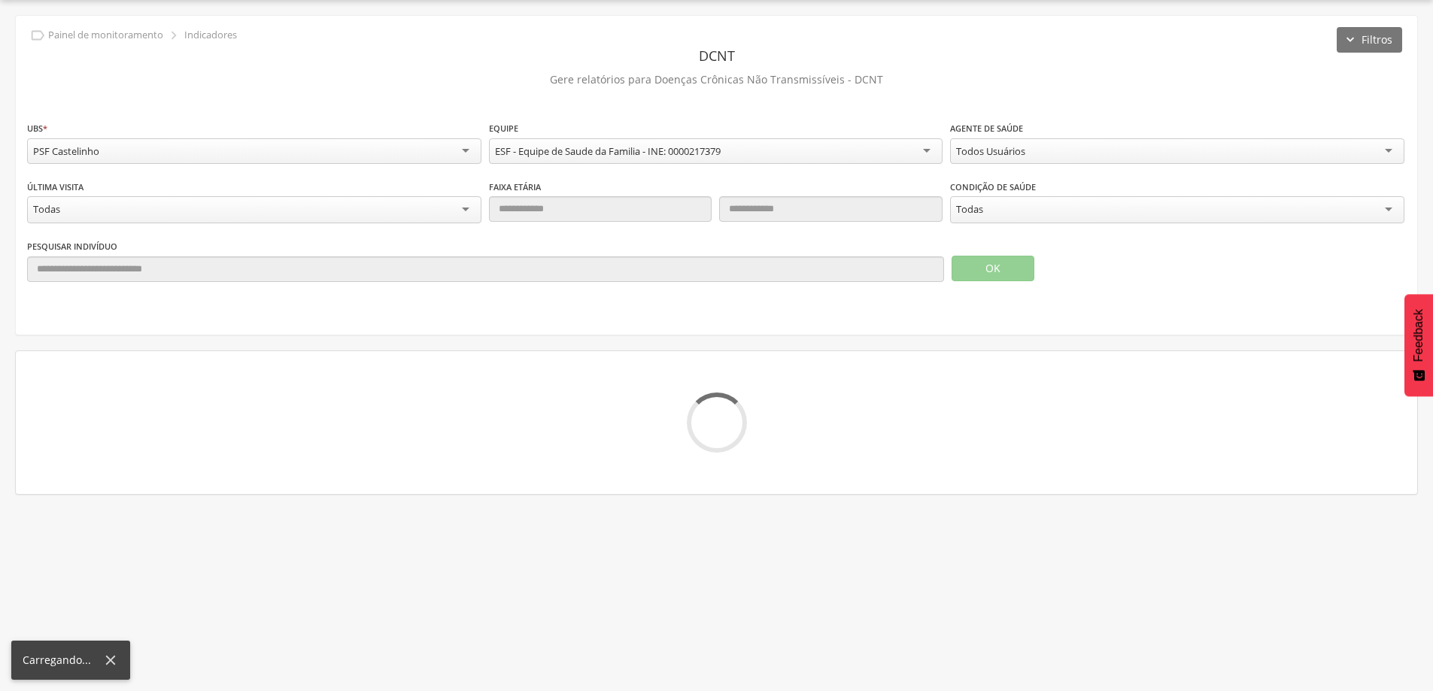
click at [1033, 202] on div "Todas" at bounding box center [1177, 209] width 454 height 27
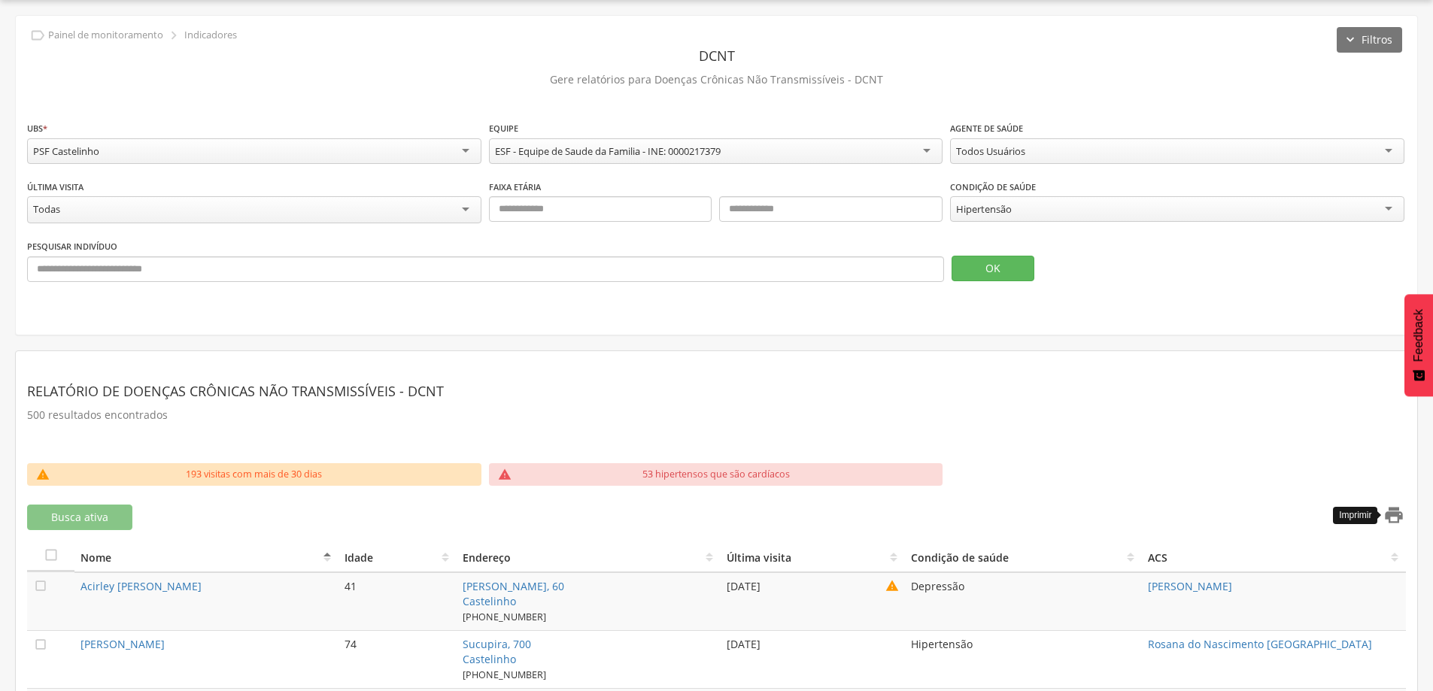
click at [1395, 511] on icon "" at bounding box center [1393, 515] width 21 height 21
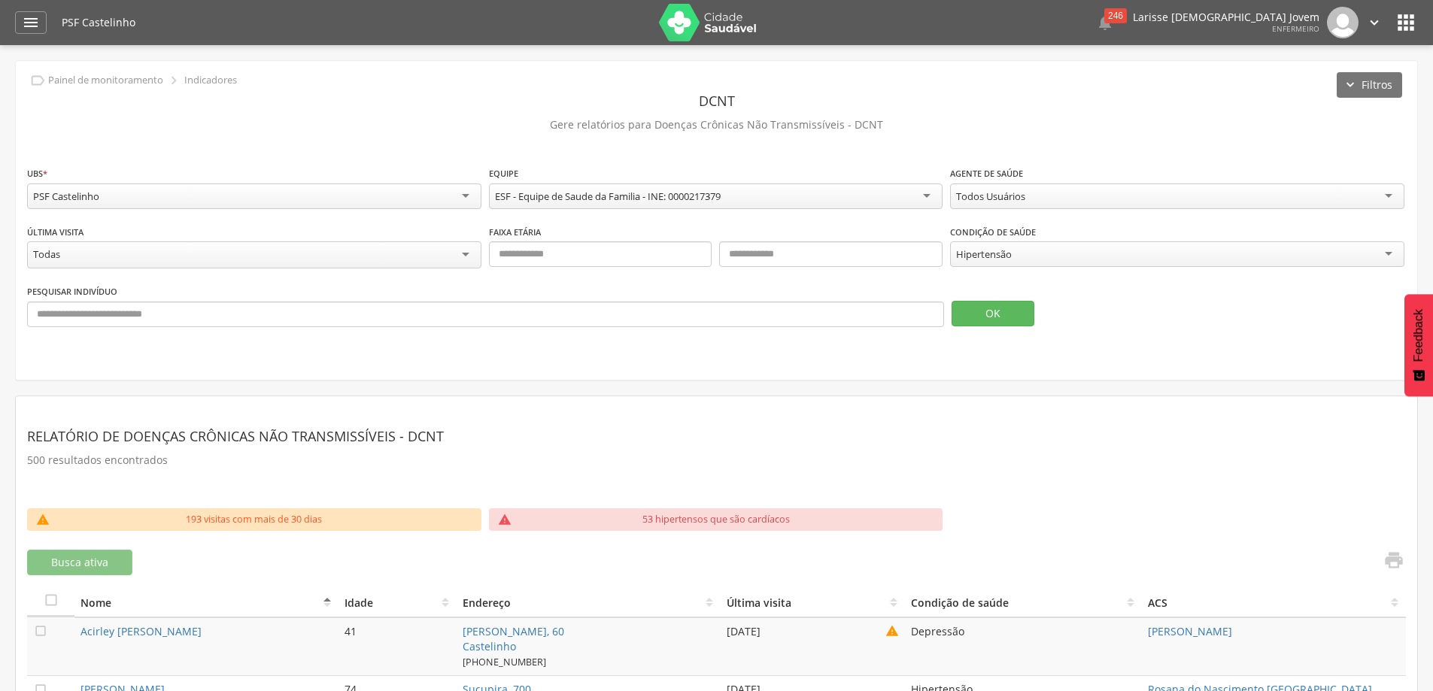
click at [1185, 253] on div "Hipertensão" at bounding box center [1177, 254] width 454 height 26
click at [1011, 309] on button "OK" at bounding box center [992, 314] width 83 height 26
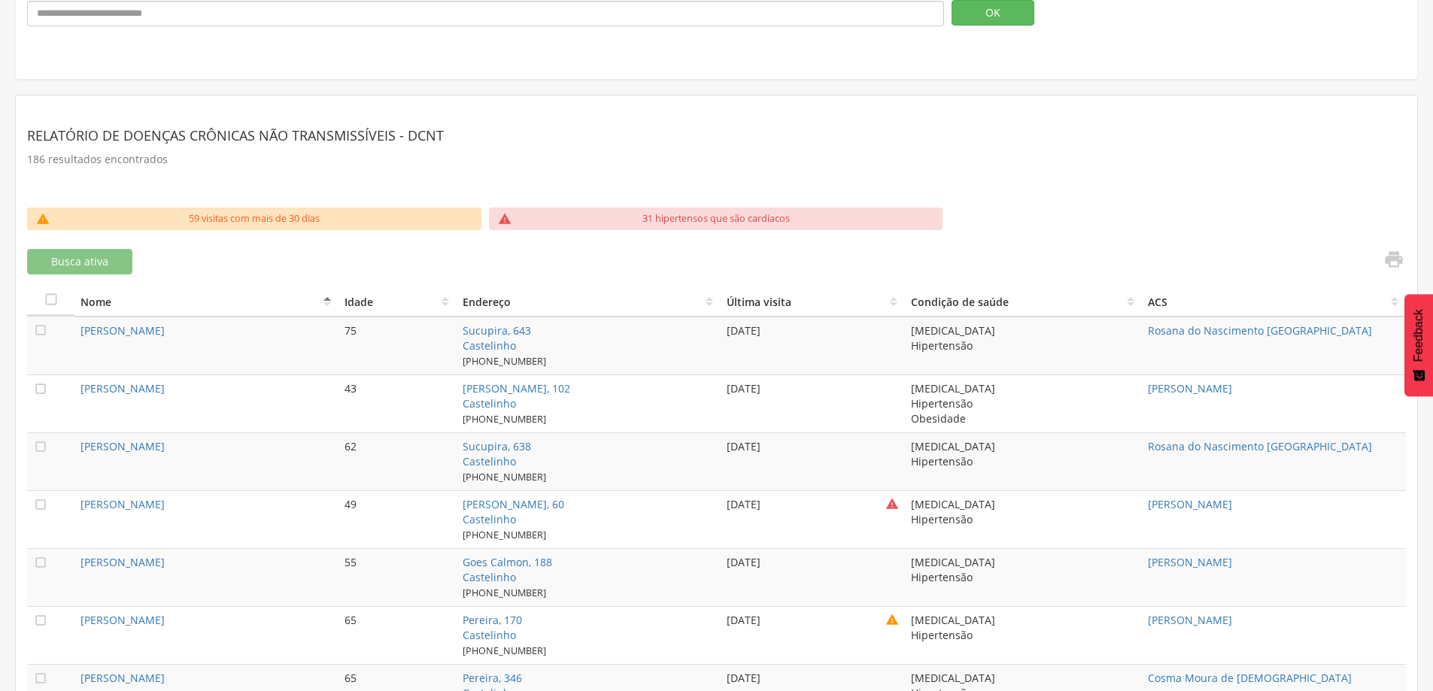
click at [720, 298] on th "Última visita" at bounding box center [812, 301] width 184 height 31
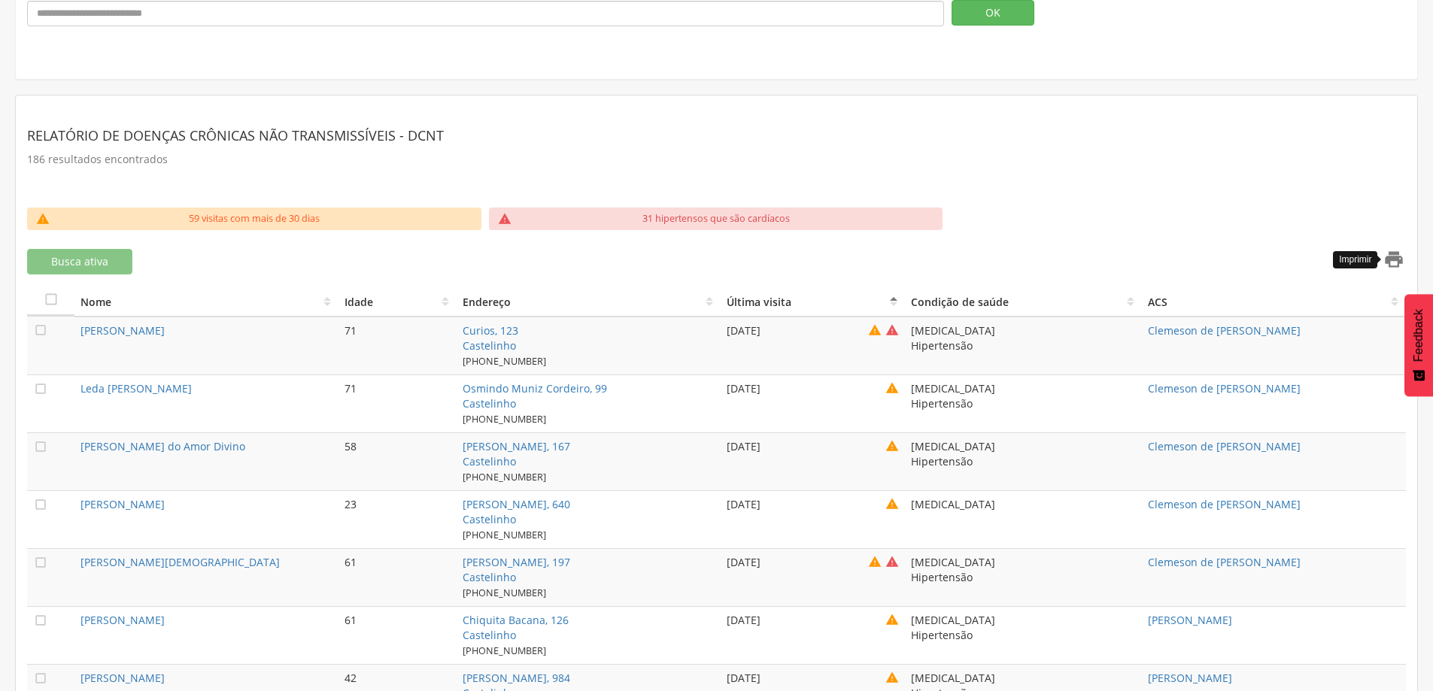
click at [1392, 254] on icon "" at bounding box center [1393, 259] width 21 height 21
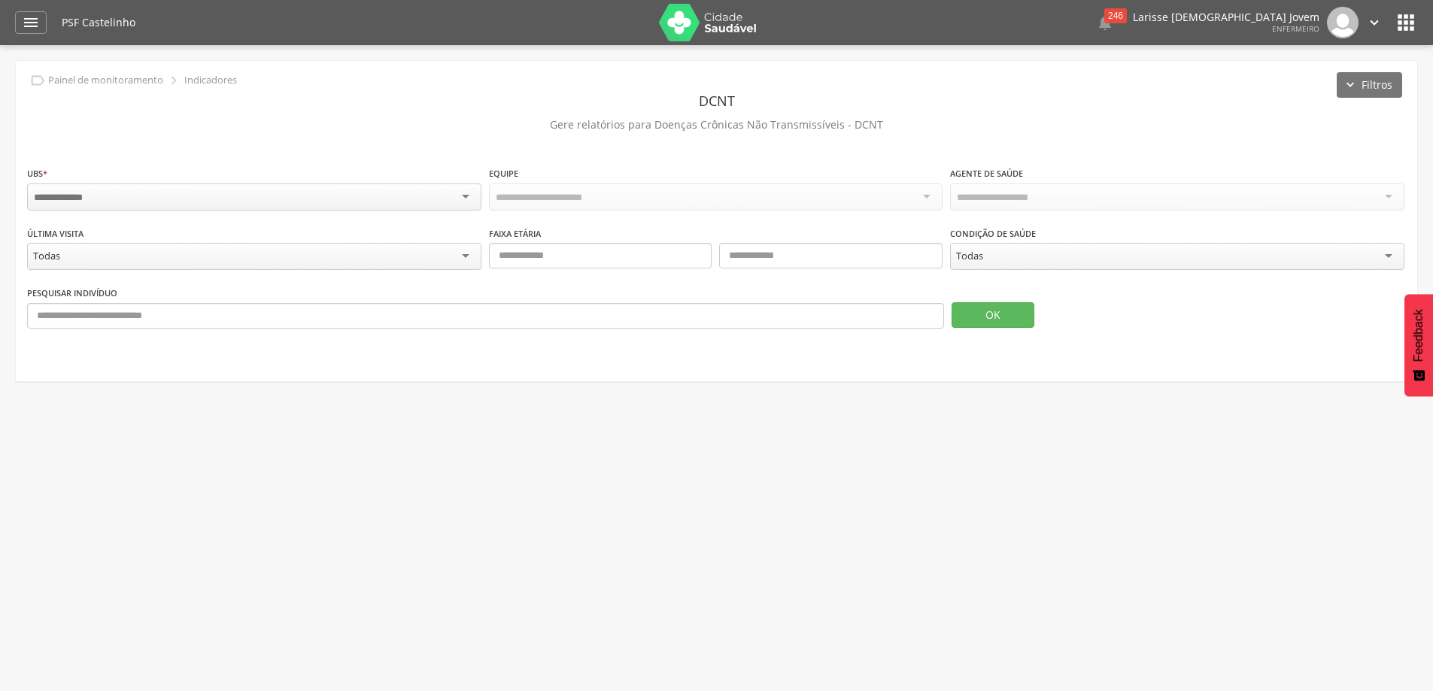
scroll to position [45, 0]
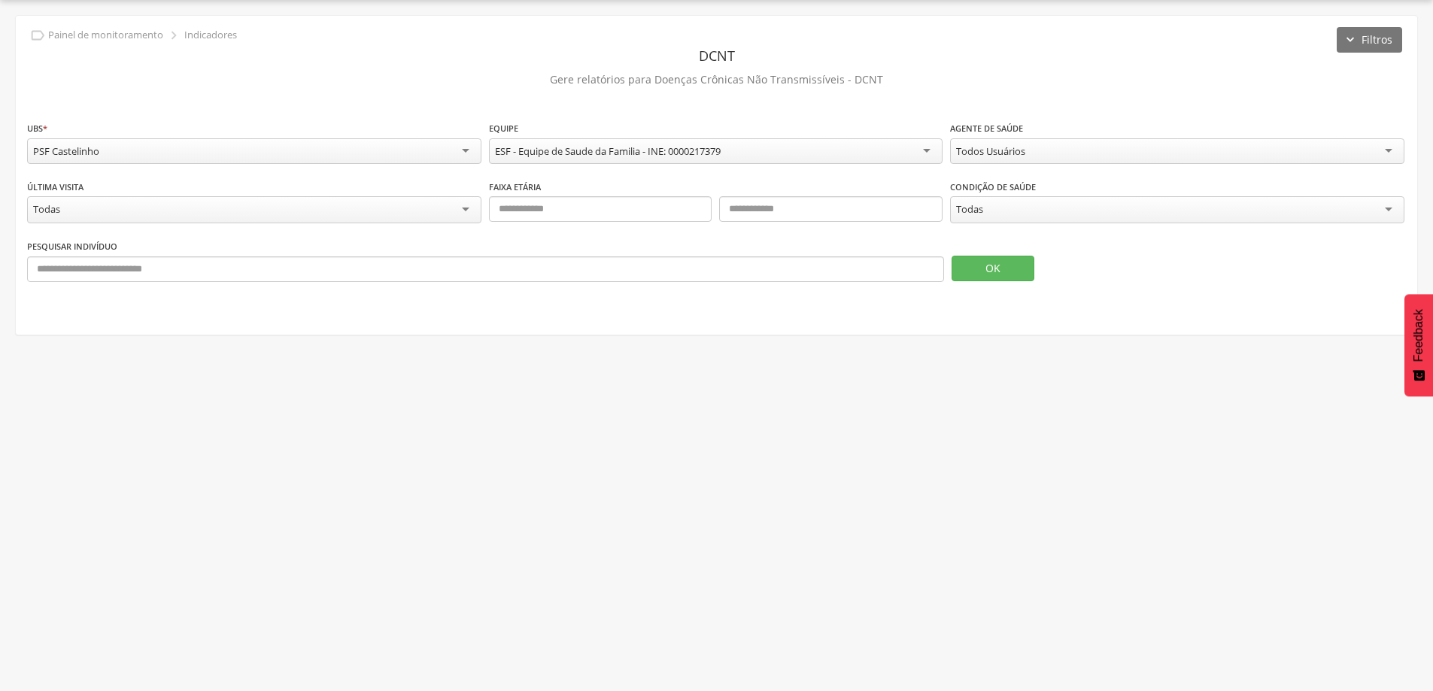
click at [314, 209] on div "Todas" at bounding box center [254, 209] width 454 height 27
click at [521, 375] on div " Supervisão  Distritos  Ubs Coordenador: - Teixeira de Freitas / BA Interval…" at bounding box center [716, 345] width 1433 height 691
click at [1026, 203] on div "Todas" at bounding box center [1177, 209] width 454 height 27
click at [986, 265] on button "OK" at bounding box center [992, 267] width 83 height 26
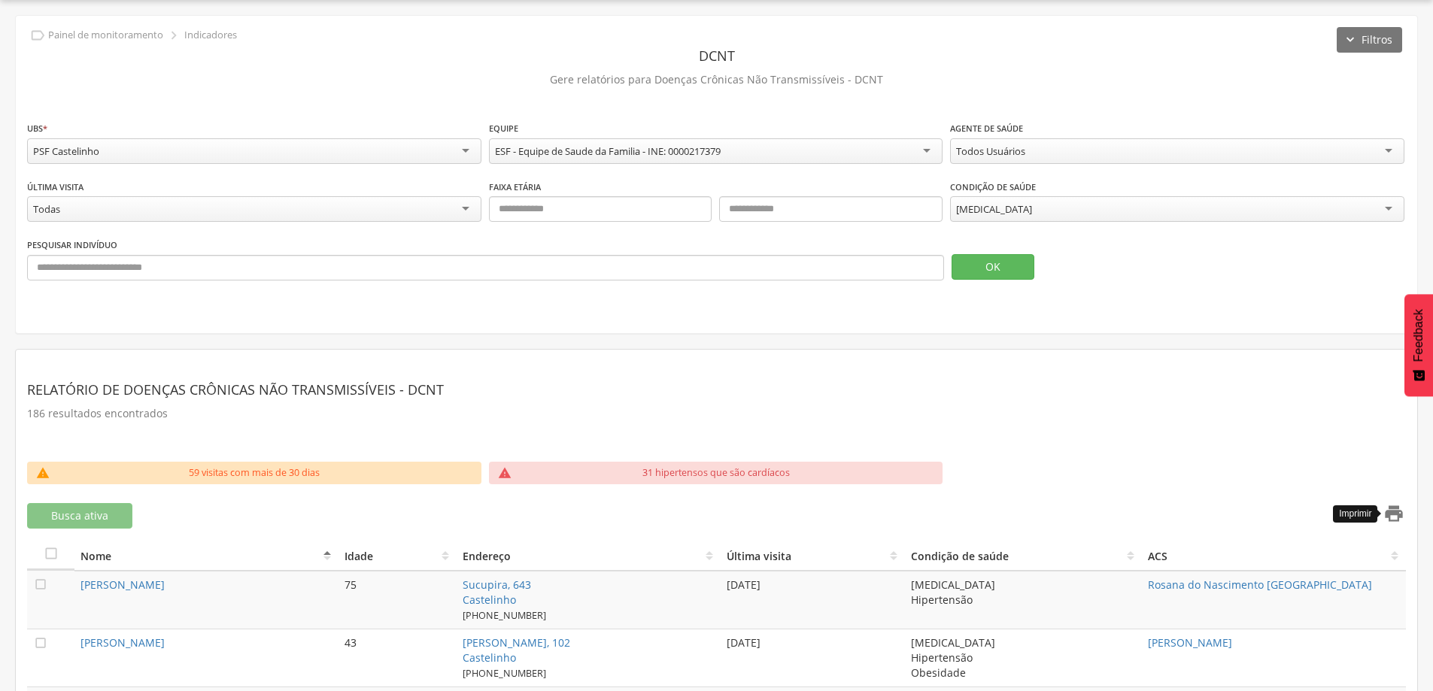
click at [1393, 509] on icon "" at bounding box center [1393, 513] width 21 height 21
click at [701, 553] on th "Endereço" at bounding box center [587, 555] width 263 height 31
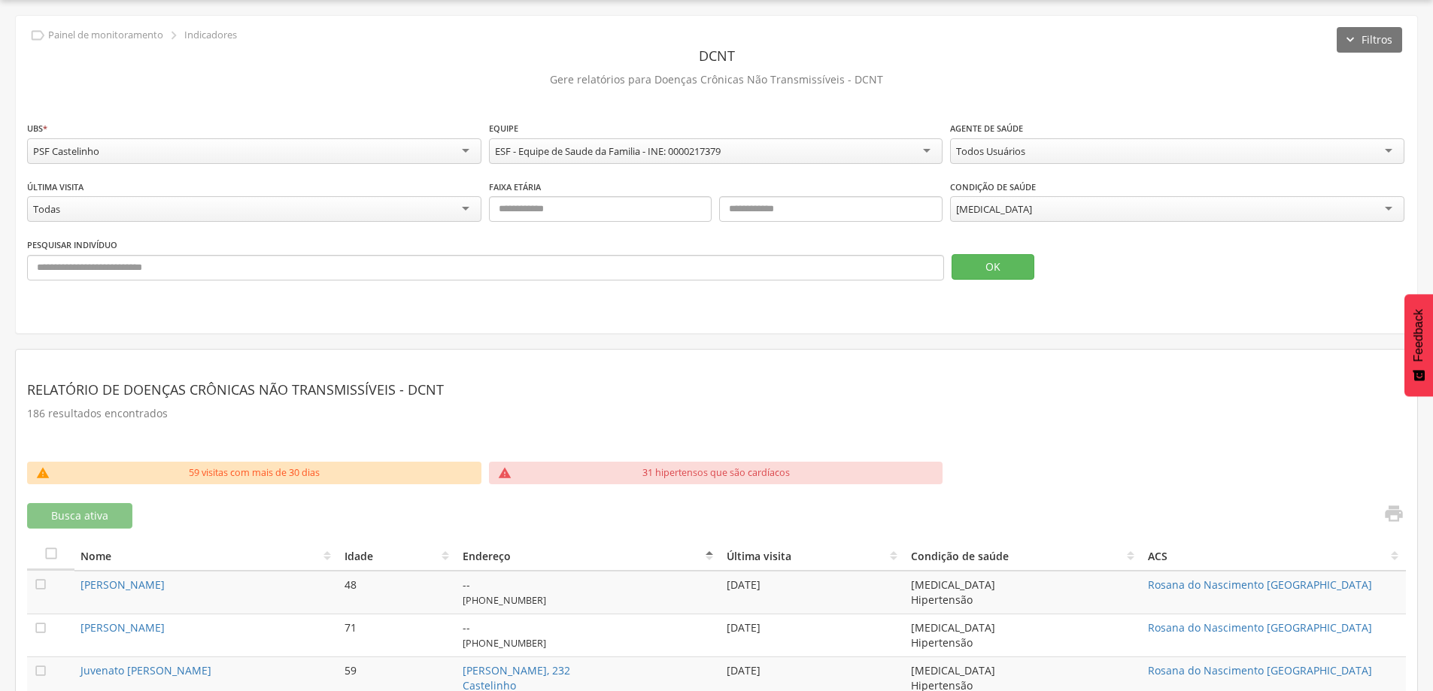
click at [707, 556] on th "Endereço" at bounding box center [587, 555] width 263 height 31
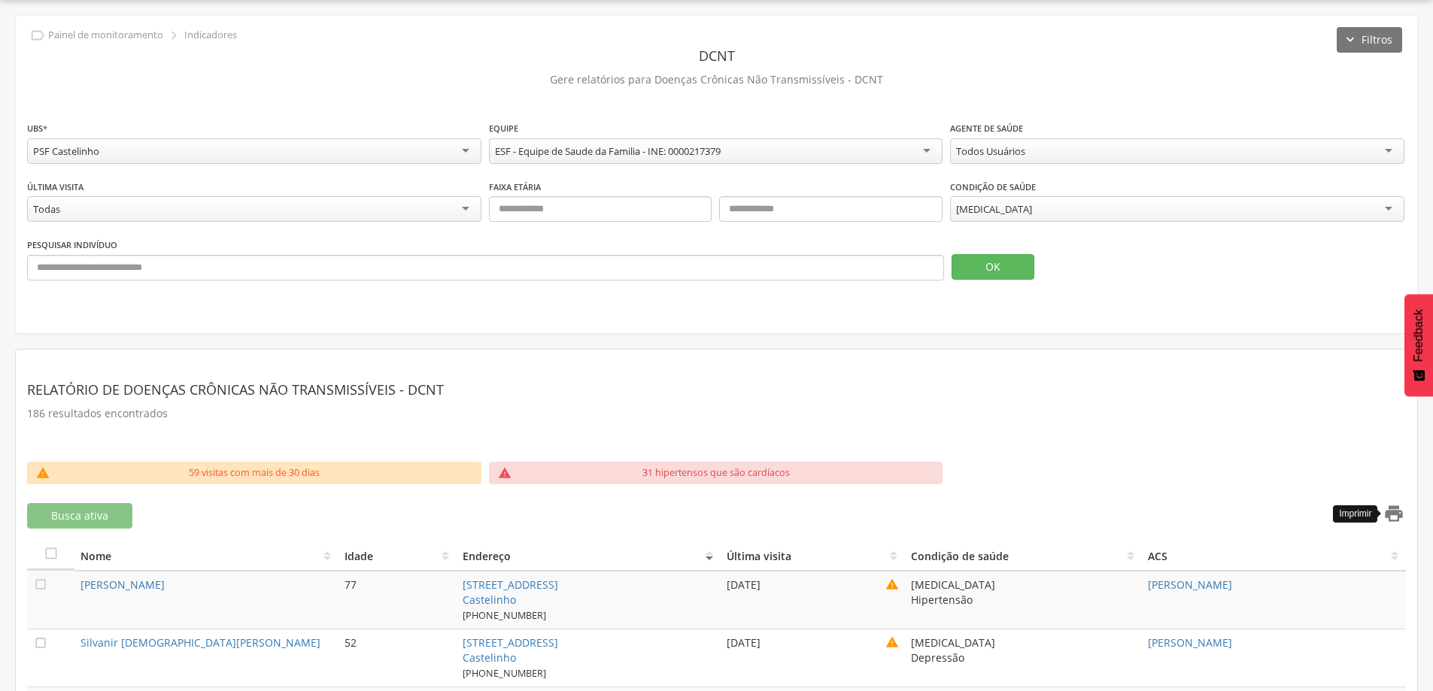
click at [1394, 514] on icon "" at bounding box center [1393, 513] width 21 height 21
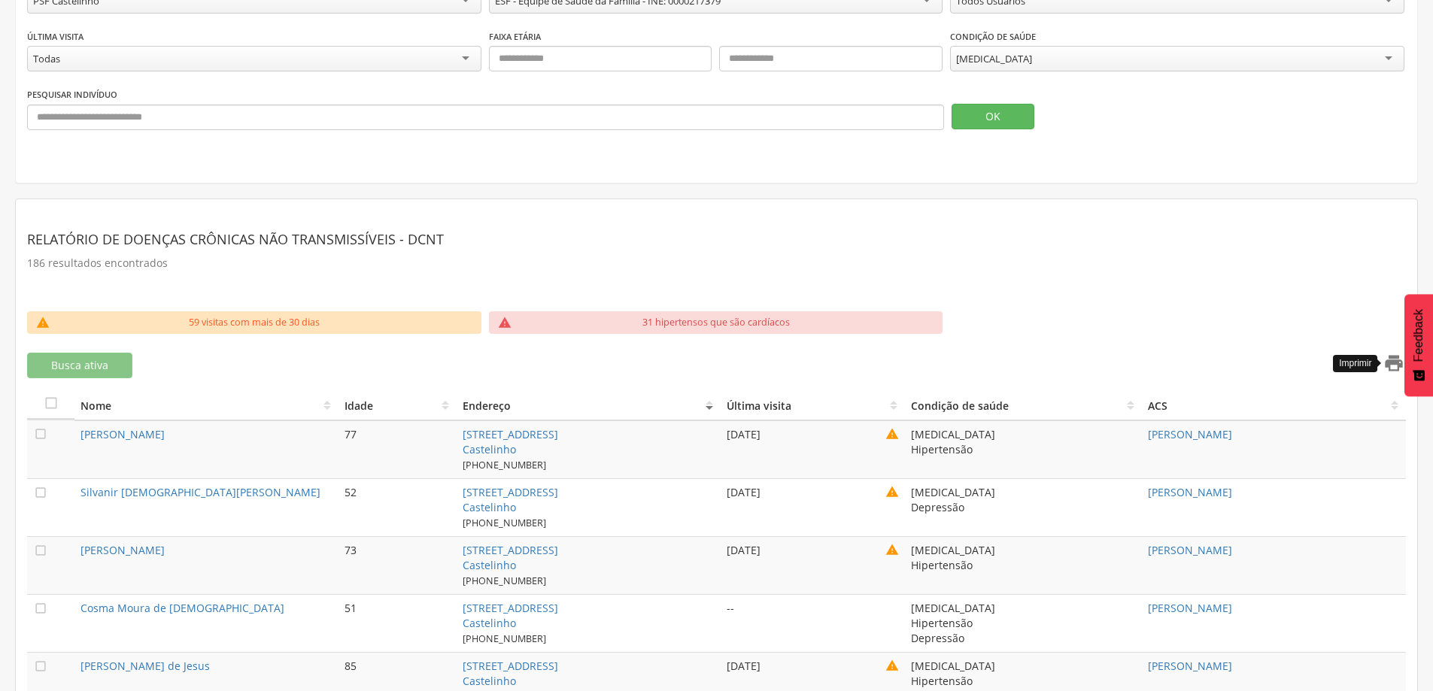
click at [1388, 365] on icon "" at bounding box center [1393, 363] width 21 height 21
